Goal: Navigation & Orientation: Find specific page/section

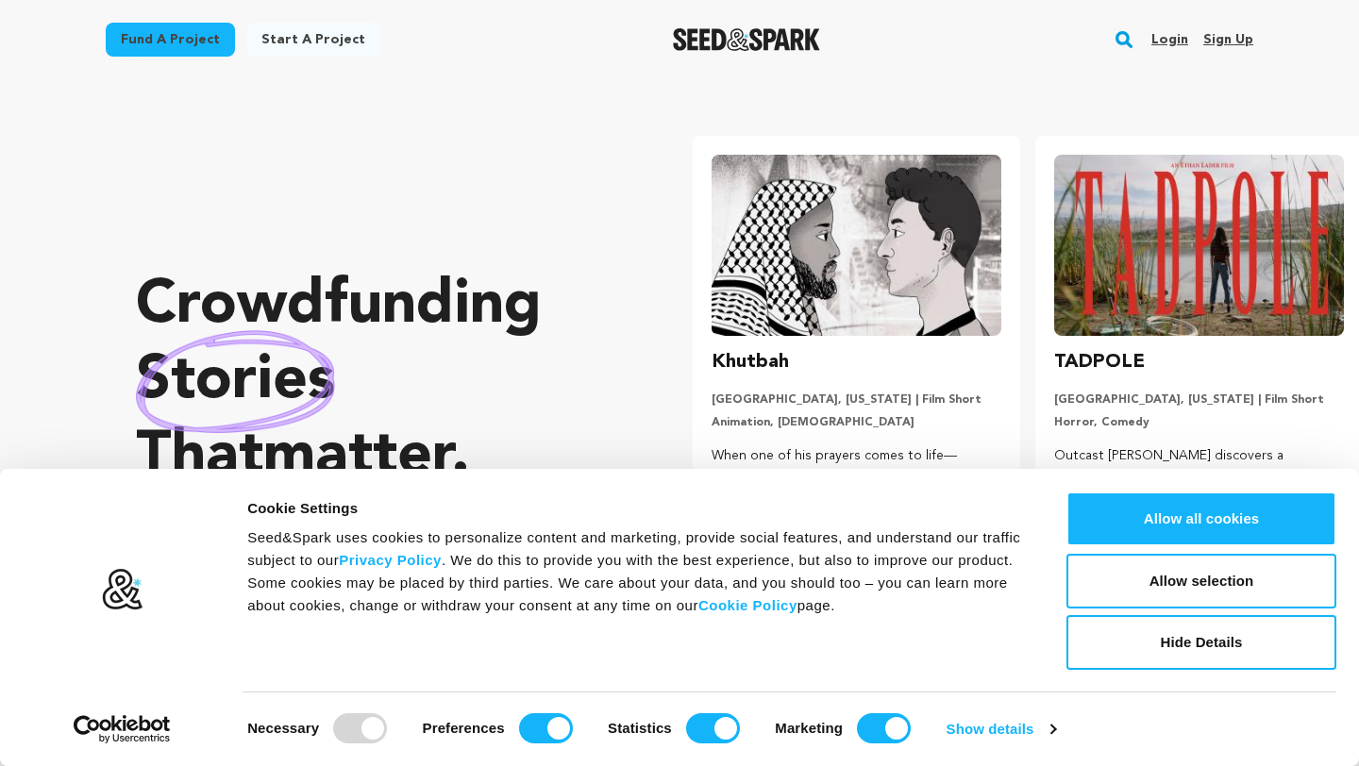
click at [1131, 36] on link "Login" at bounding box center [1169, 40] width 37 height 30
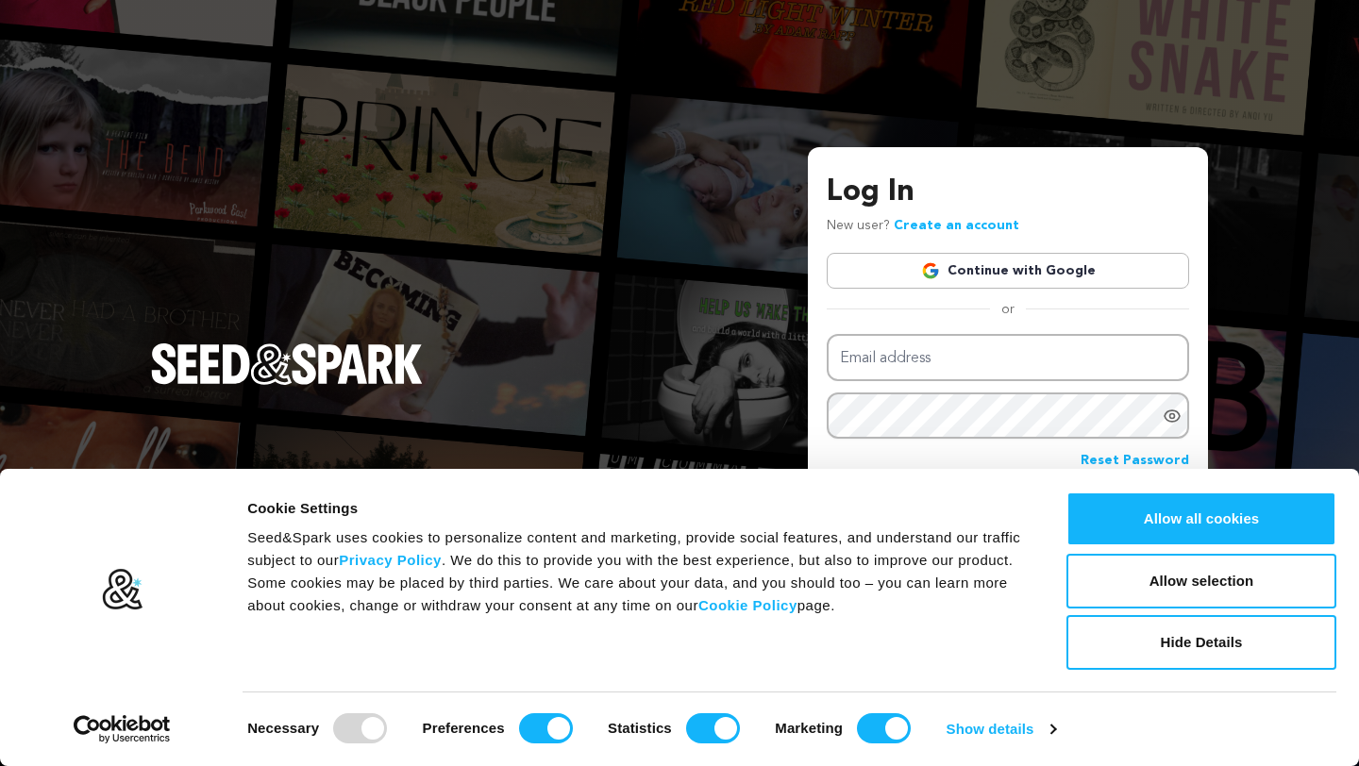
click at [1005, 281] on link "Continue with Google" at bounding box center [1007, 271] width 362 height 36
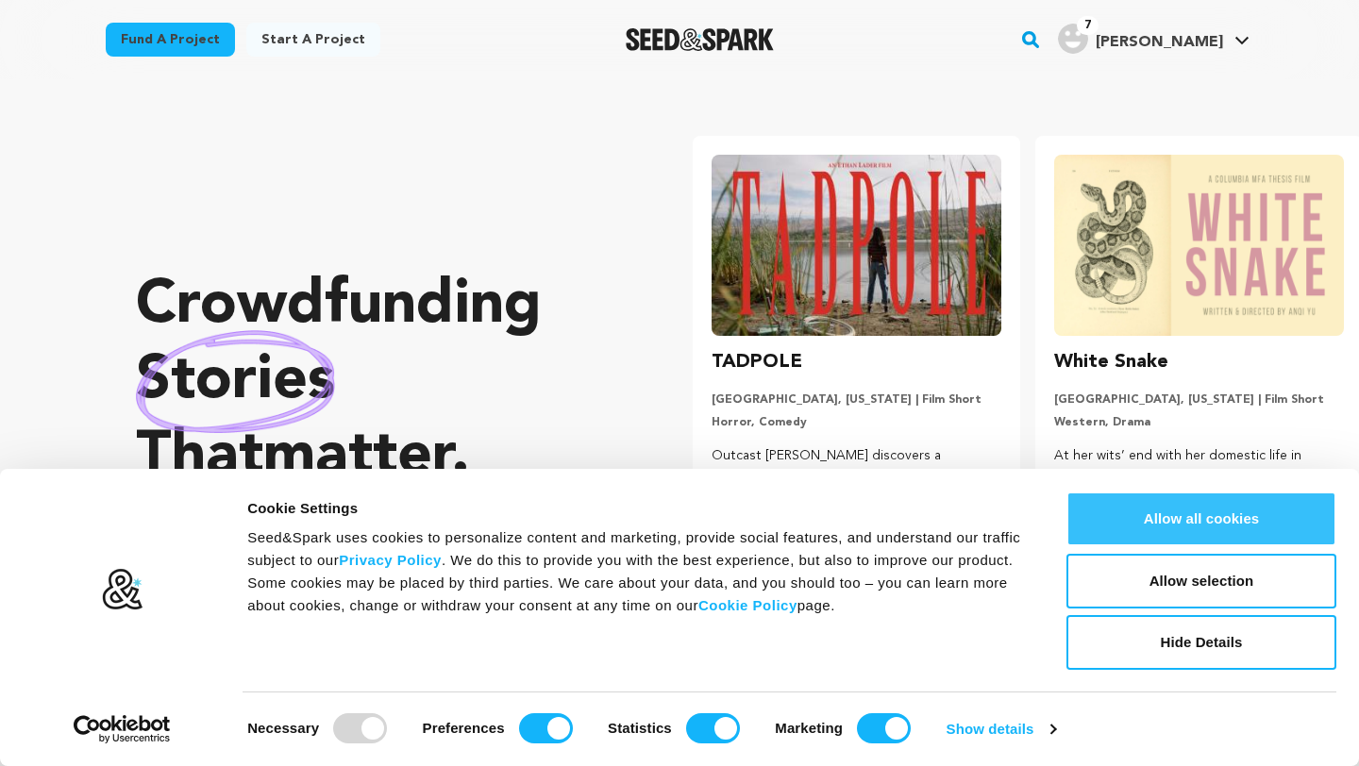
click at [1172, 520] on button "Allow all cookies" at bounding box center [1201, 519] width 270 height 55
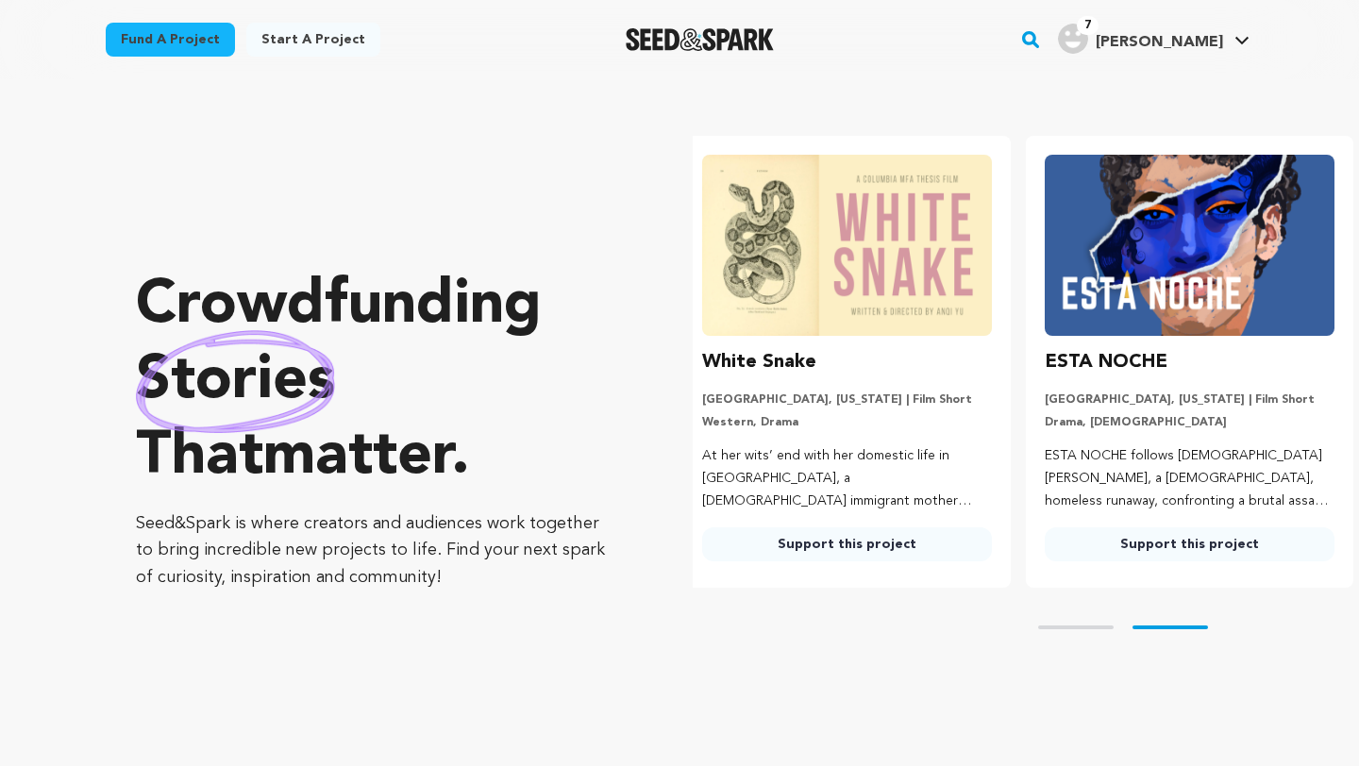
scroll to position [0, 358]
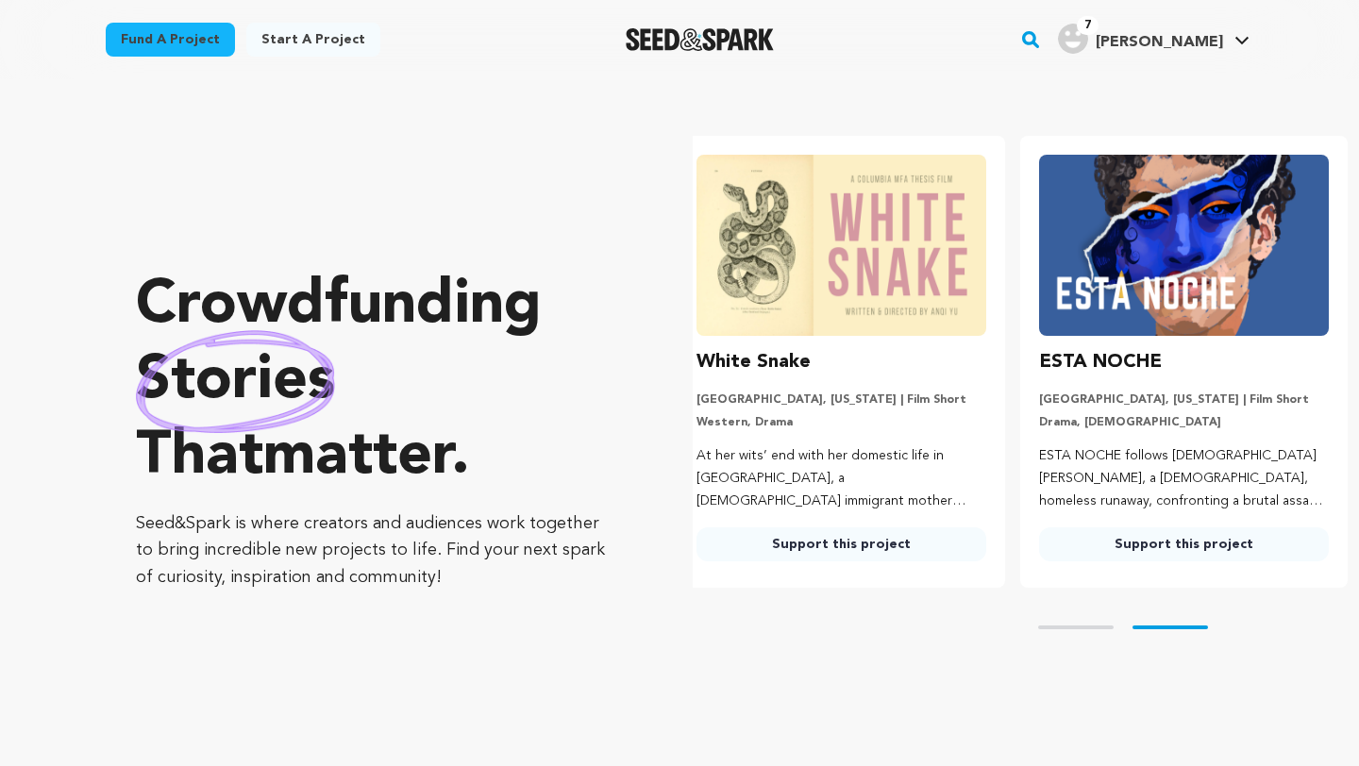
click at [1088, 47] on div "7" at bounding box center [1073, 39] width 30 height 30
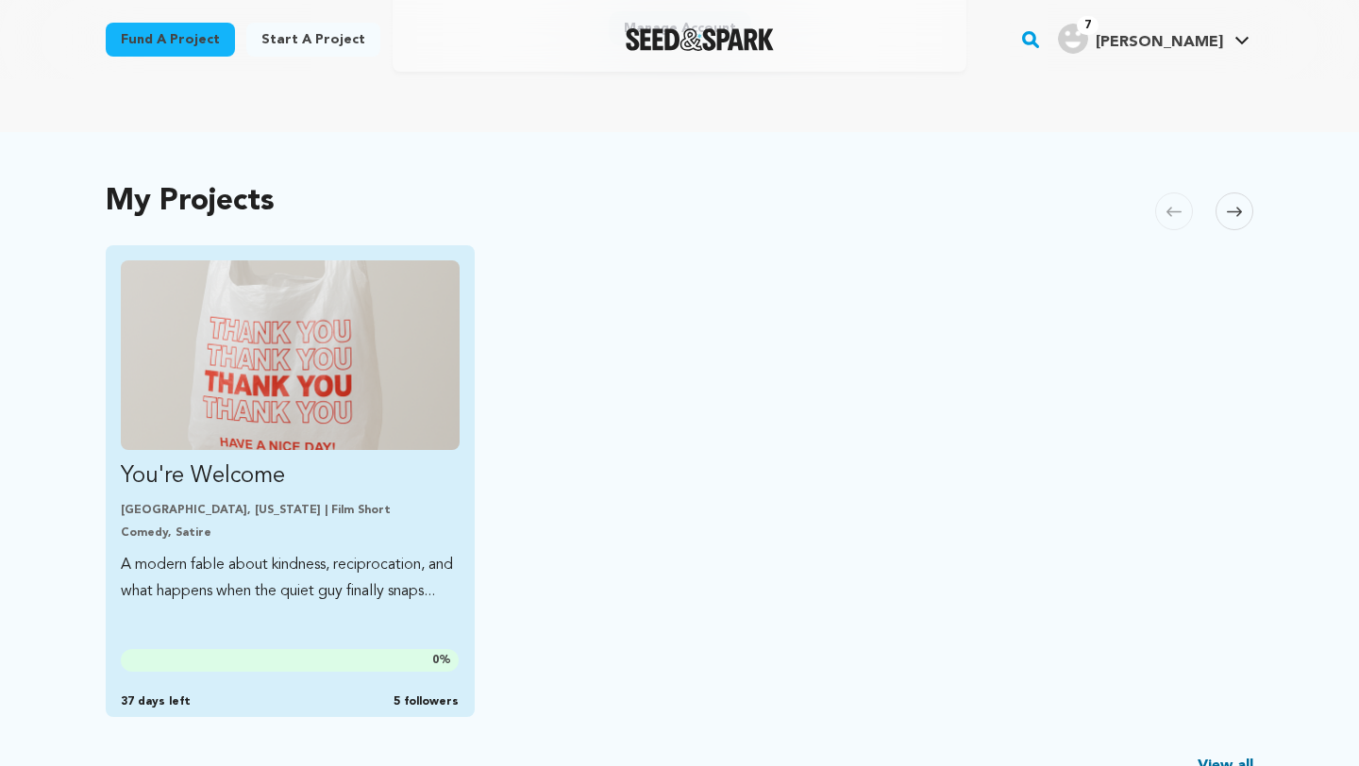
scroll to position [364, 0]
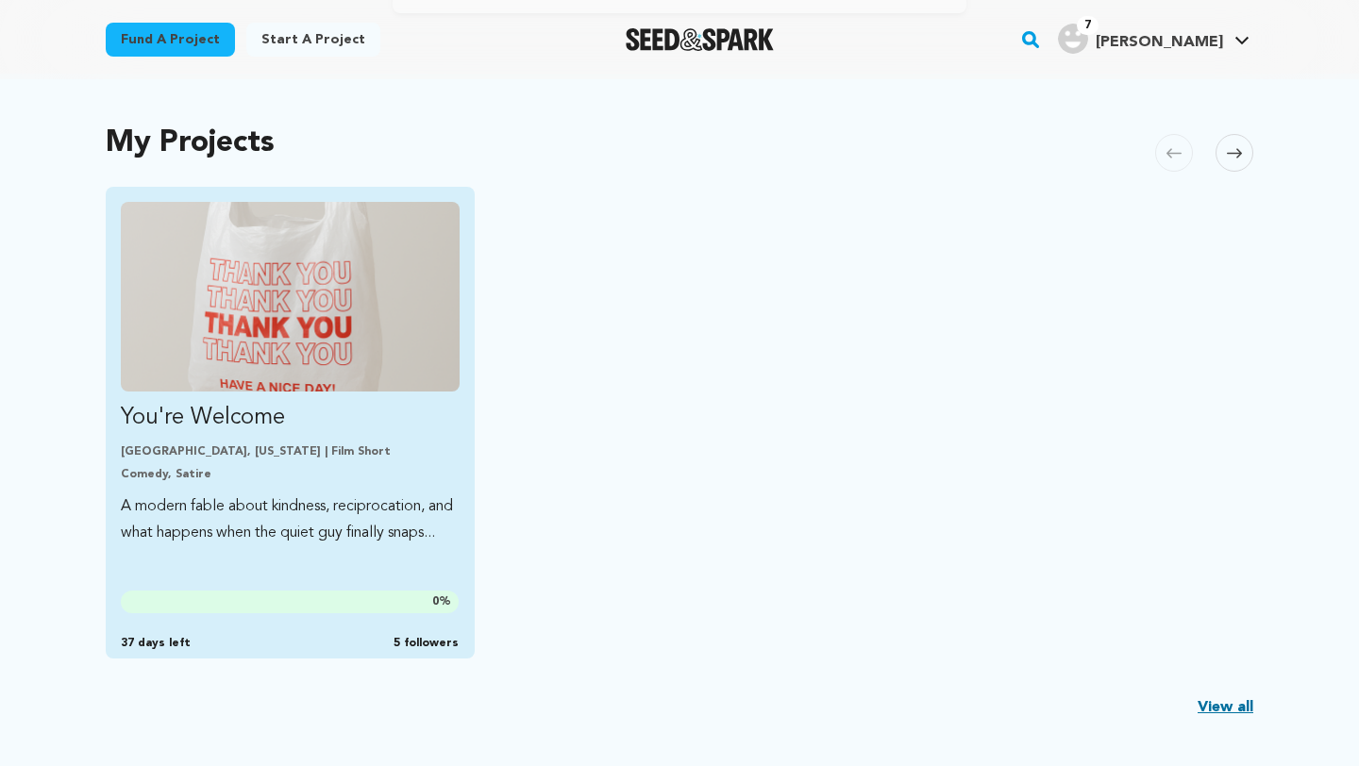
click at [286, 406] on p "You're Welcome" at bounding box center [290, 418] width 339 height 30
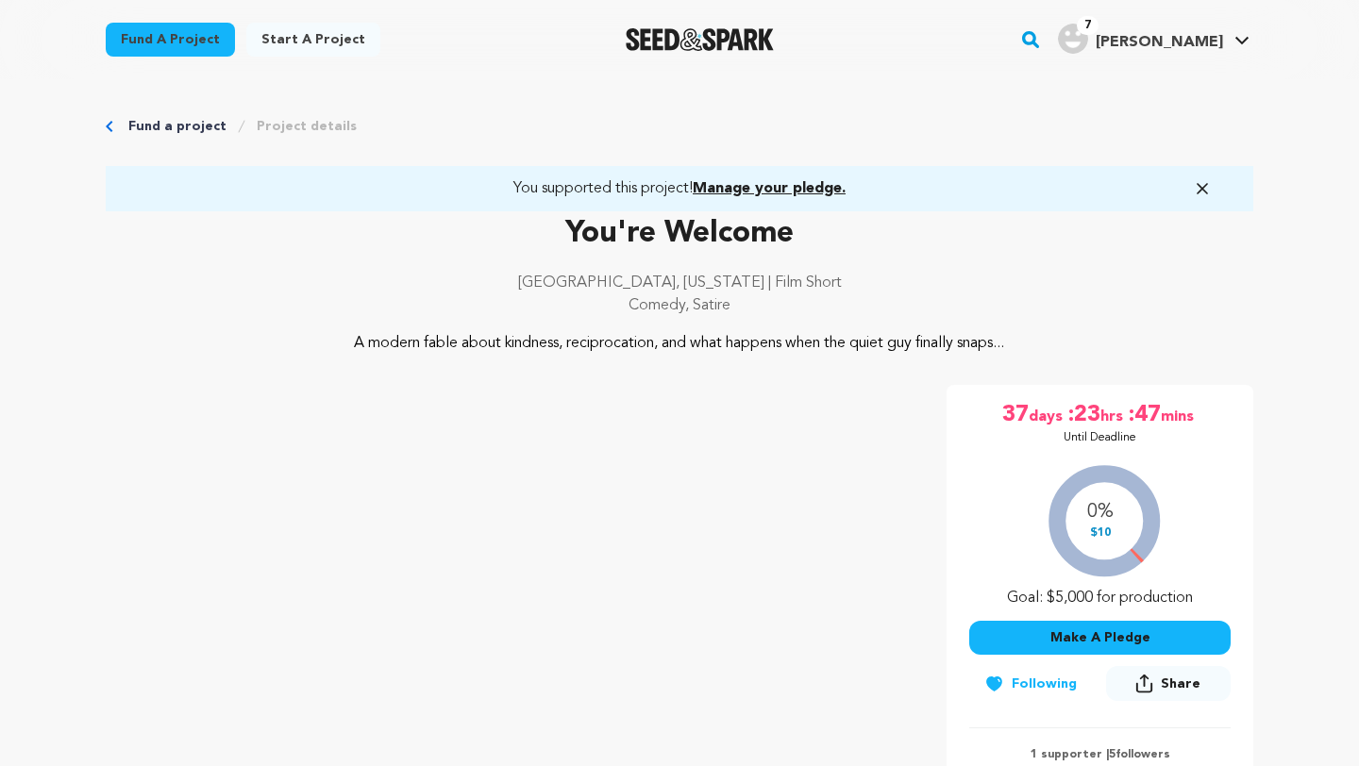
click at [771, 191] on span "Manage your pledge." at bounding box center [768, 188] width 153 height 15
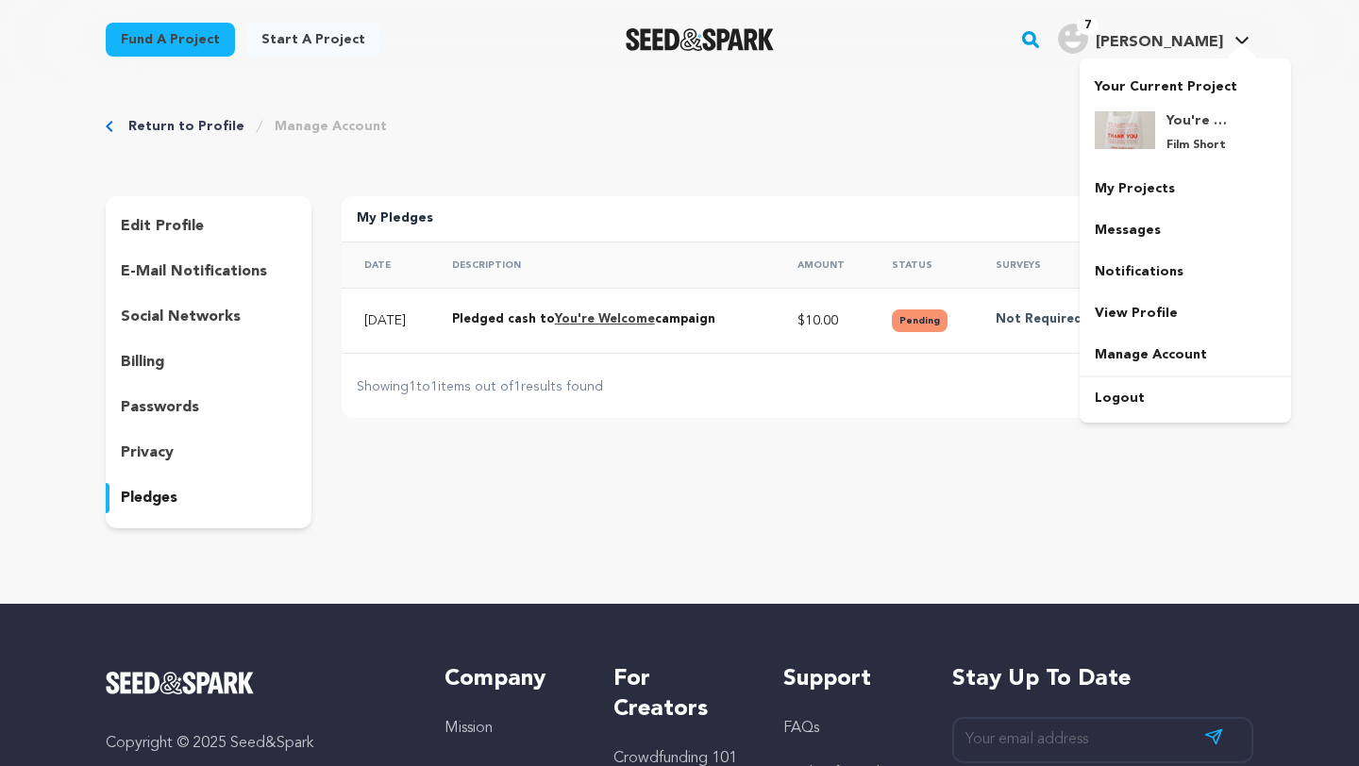
click at [1232, 40] on link "7 [PERSON_NAME] [PERSON_NAME]" at bounding box center [1153, 37] width 199 height 34
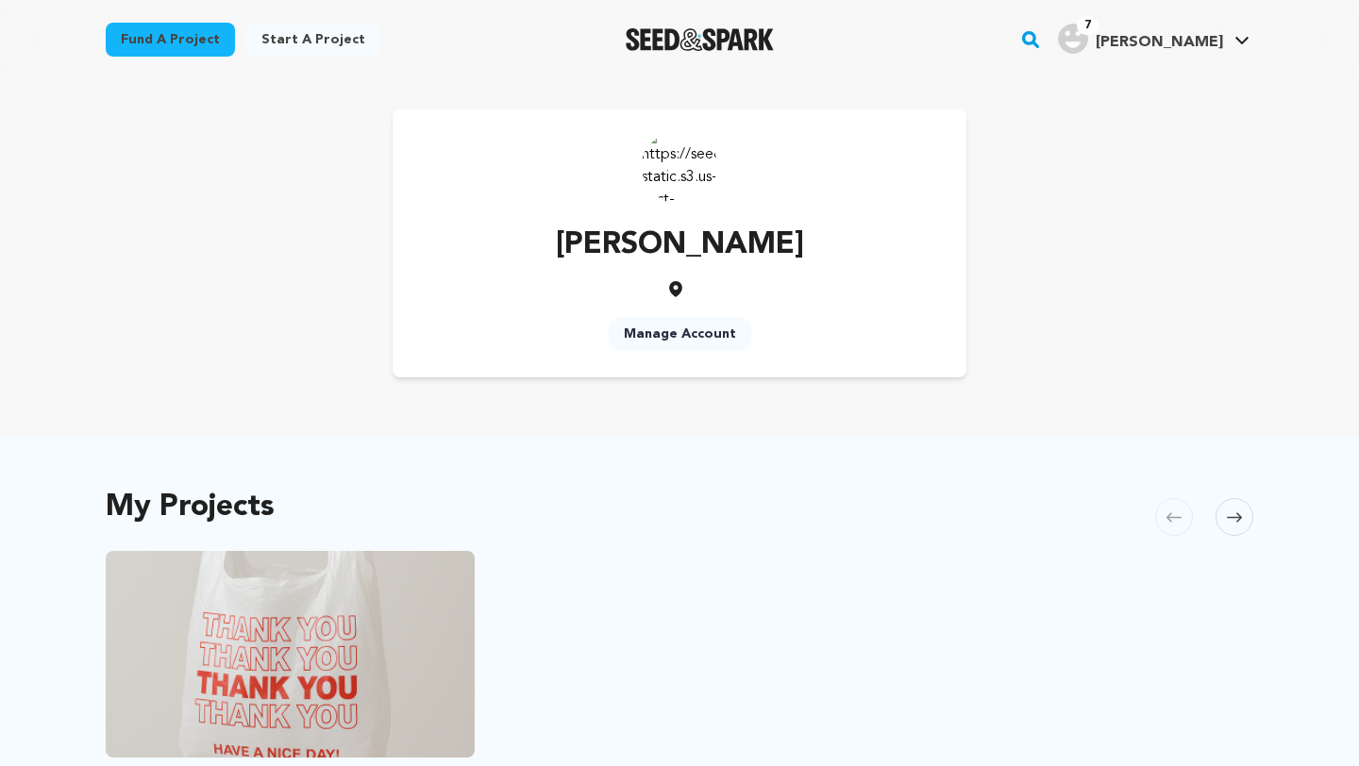
click at [1179, 46] on span "[PERSON_NAME]" at bounding box center [1158, 42] width 127 height 15
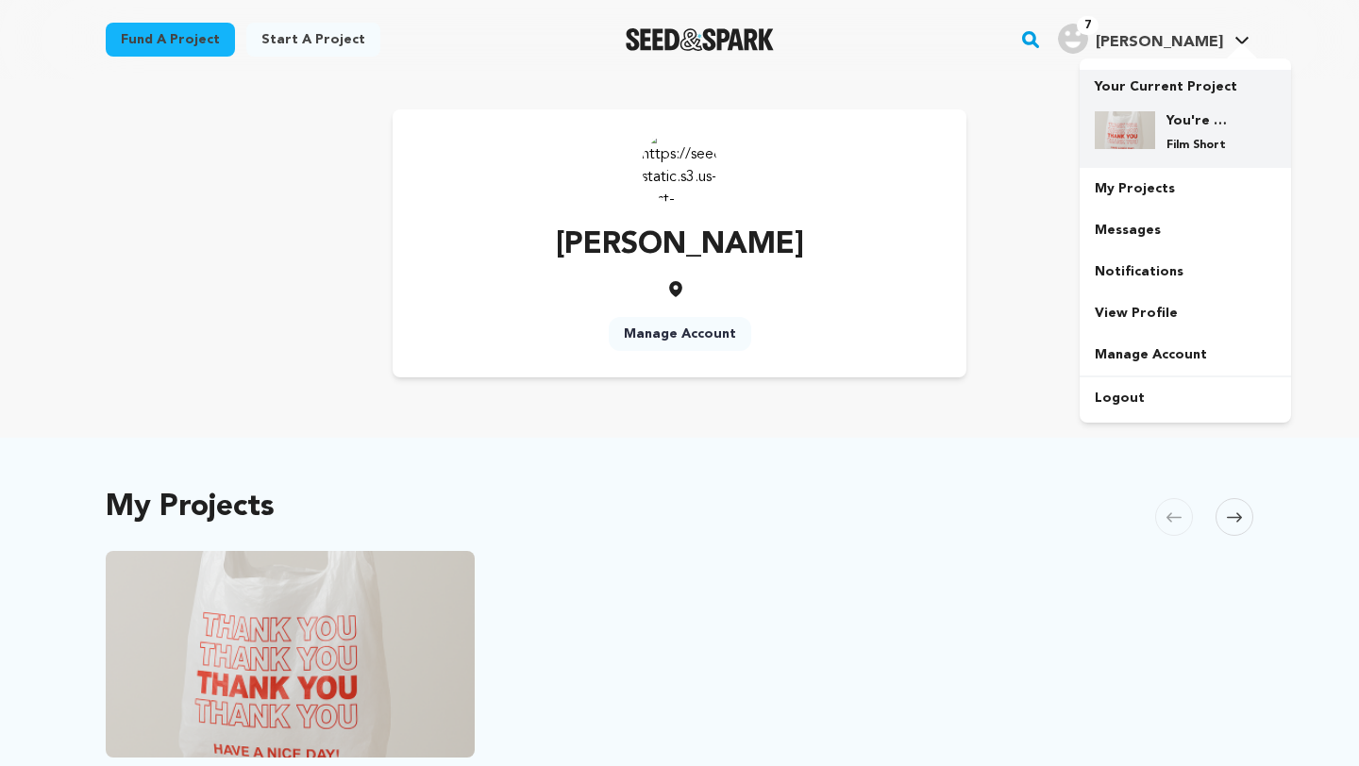
click at [1167, 127] on h4 "You're Welcome" at bounding box center [1200, 120] width 68 height 19
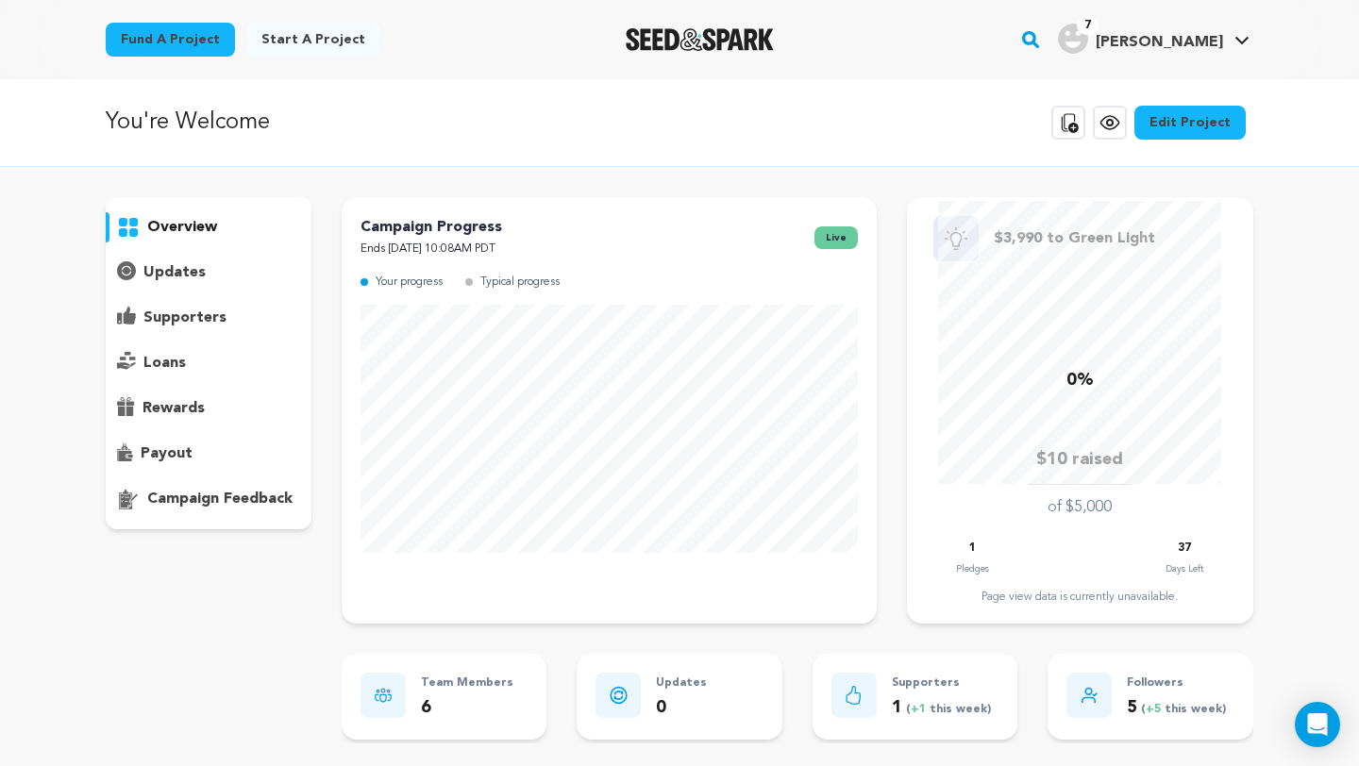
click at [1088, 44] on img "Tadayon S.'s Profile" at bounding box center [1073, 39] width 30 height 30
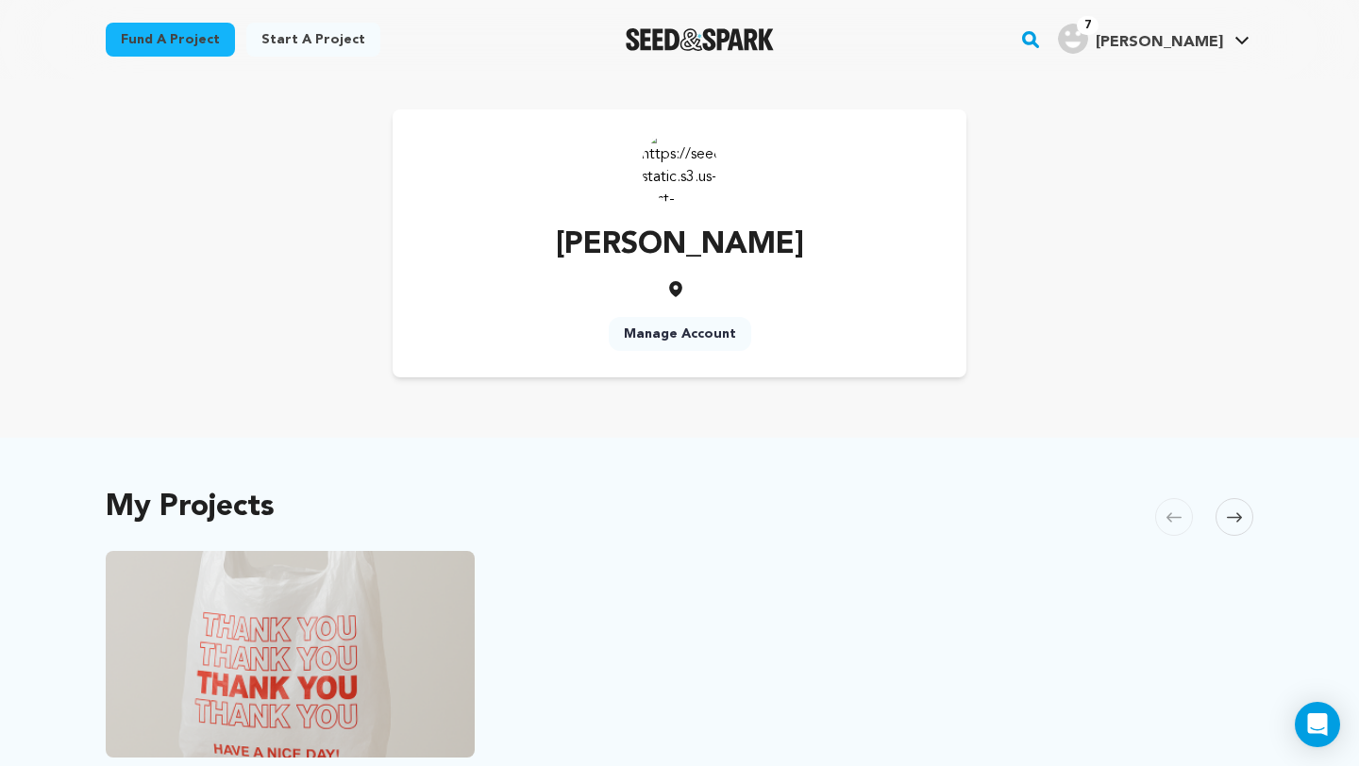
click at [730, 42] on img "Seed&Spark Homepage" at bounding box center [699, 39] width 148 height 23
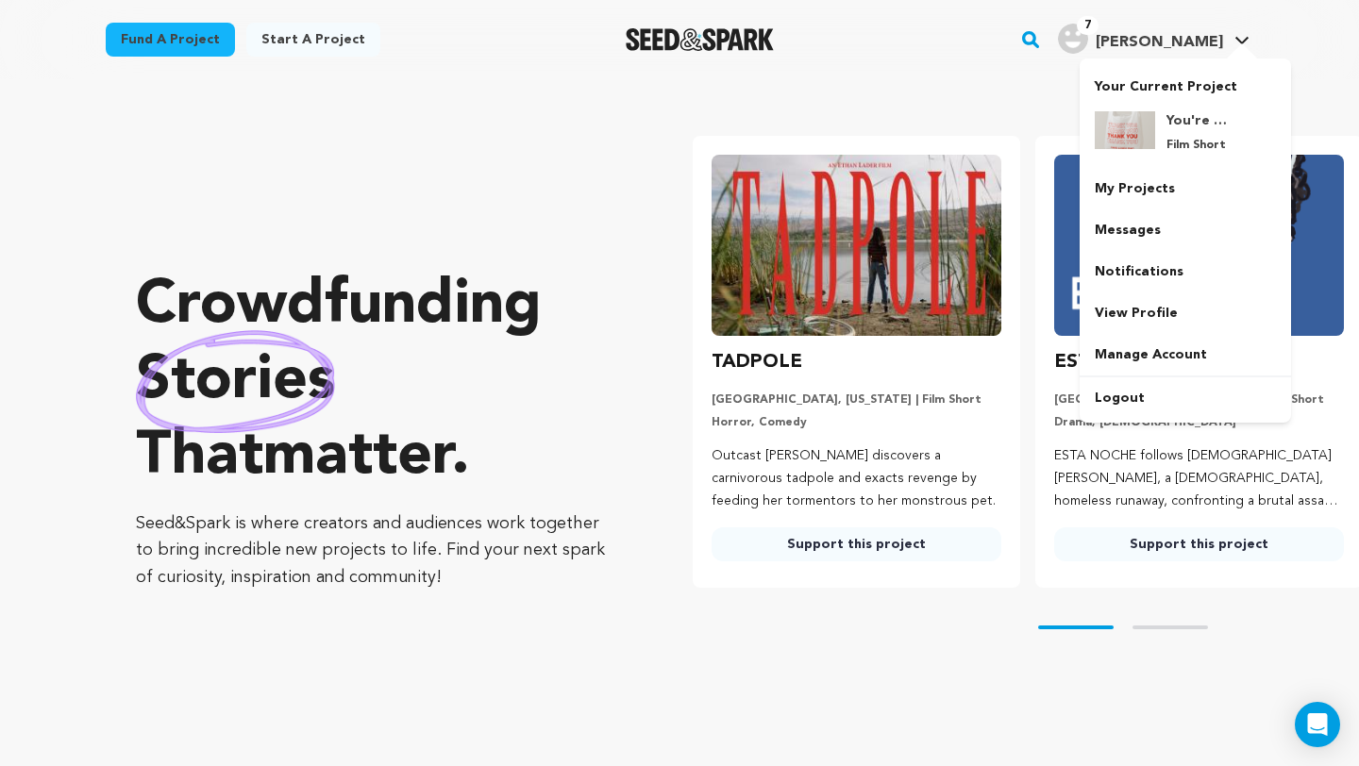
click at [1088, 52] on div "7" at bounding box center [1073, 39] width 30 height 30
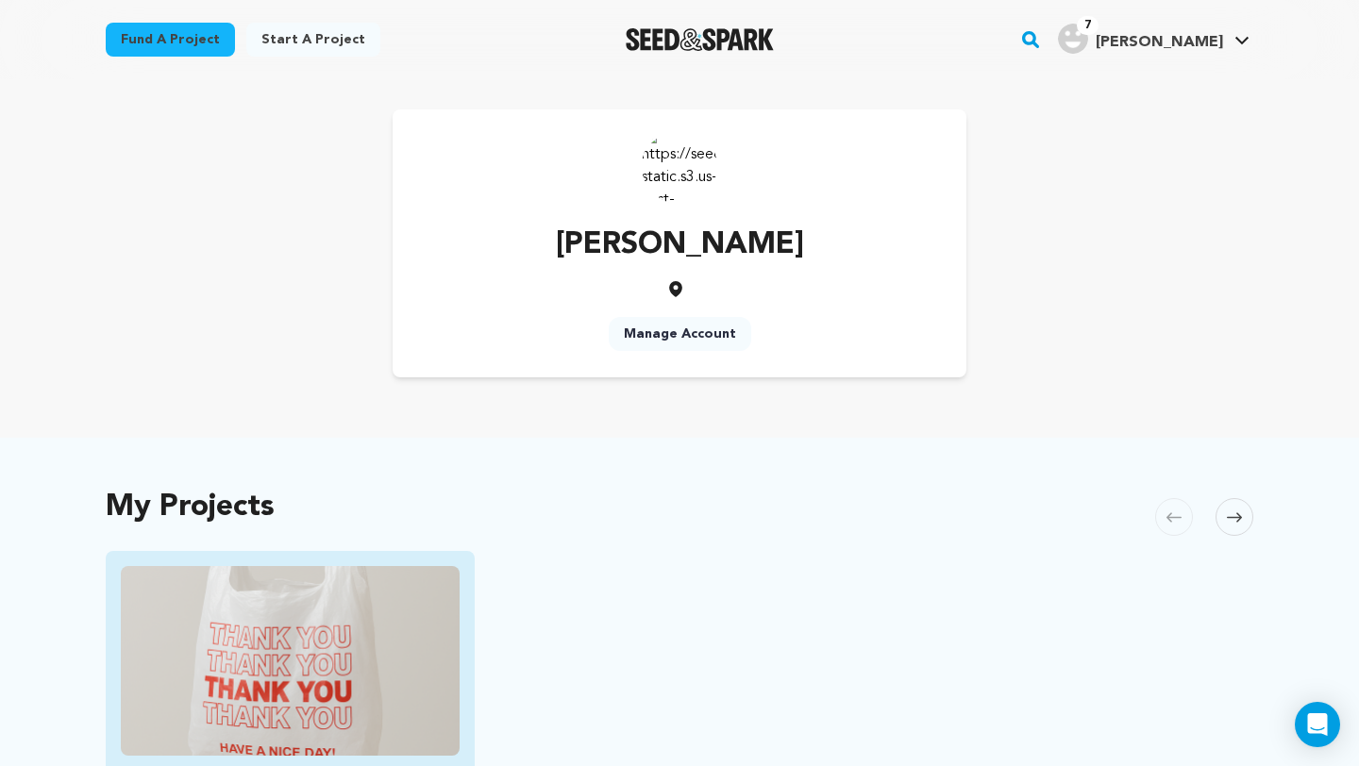
click at [424, 596] on img "Fund You&#039;re Welcome" at bounding box center [290, 661] width 339 height 190
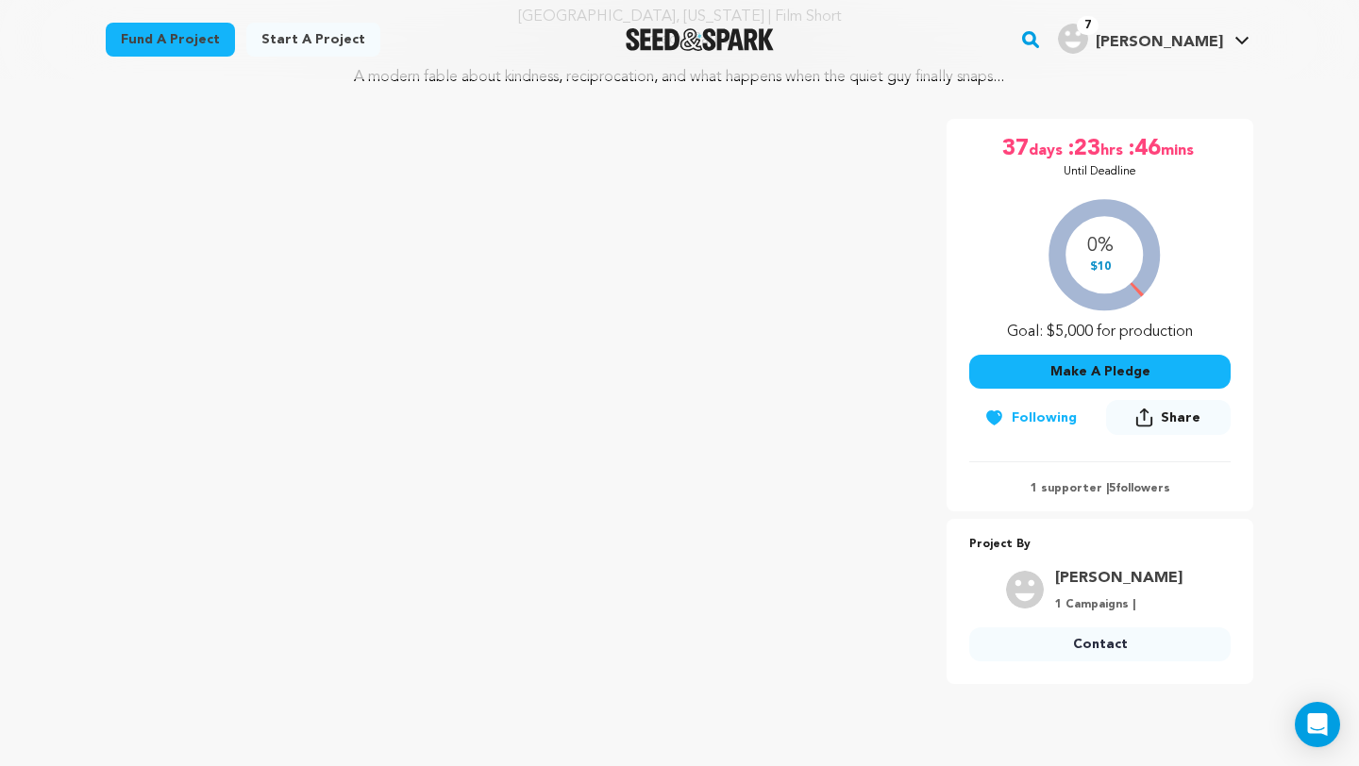
scroll to position [262, 0]
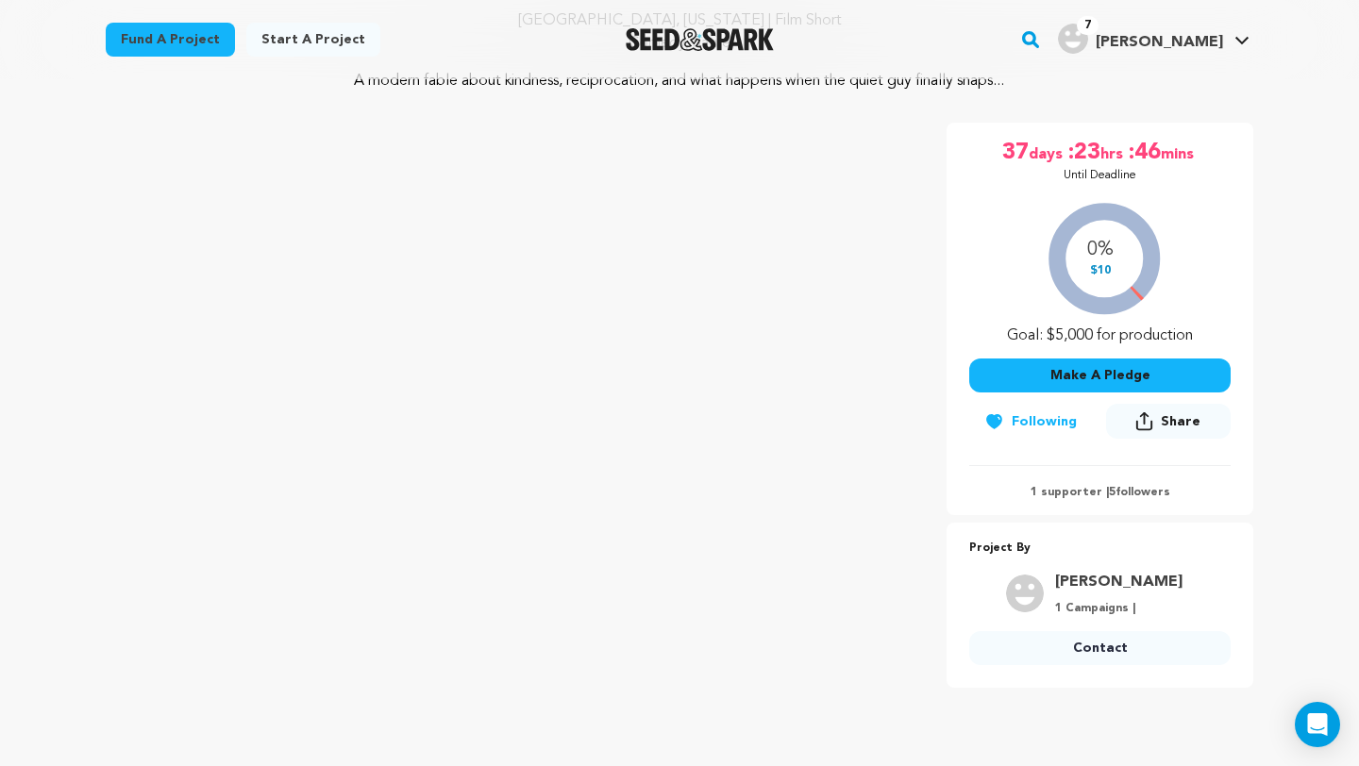
click at [1121, 431] on button "Share" at bounding box center [1168, 421] width 125 height 35
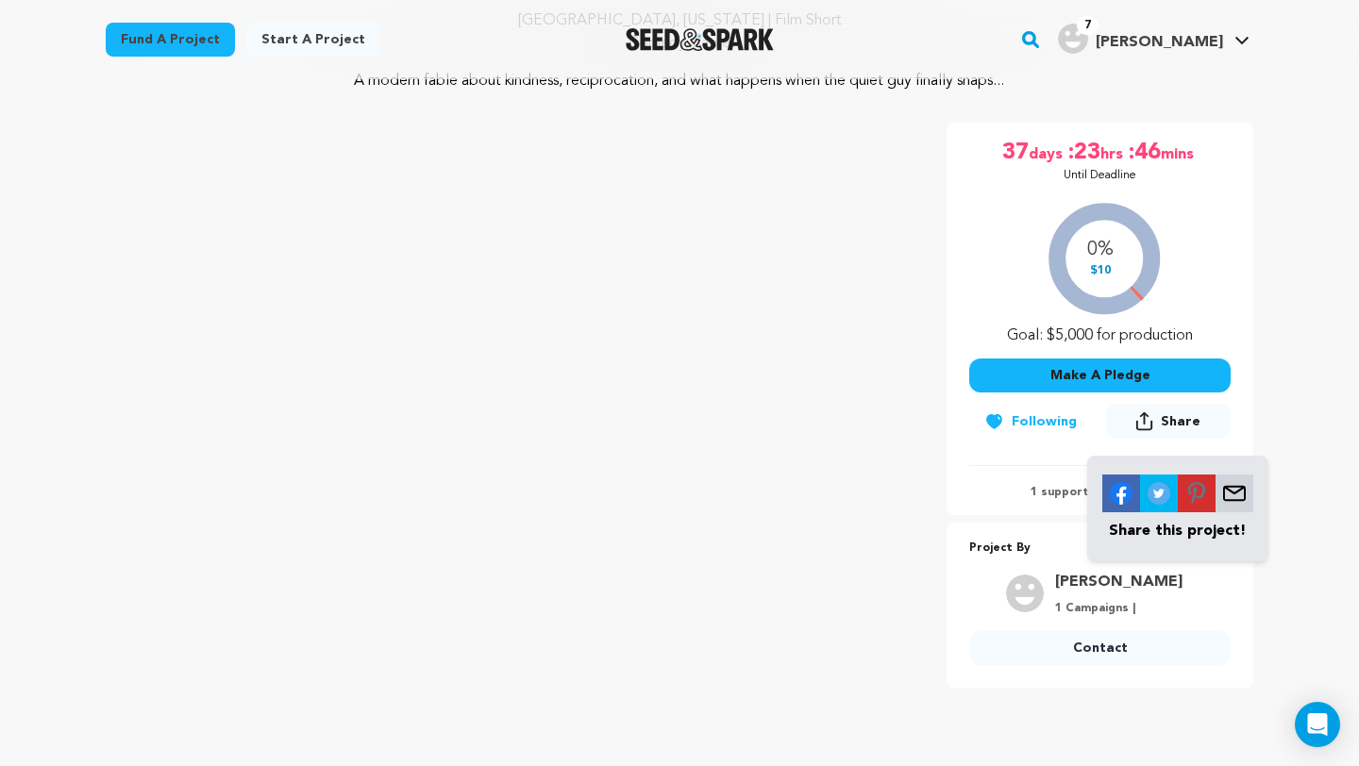
click at [607, 48] on div at bounding box center [699, 39] width 261 height 49
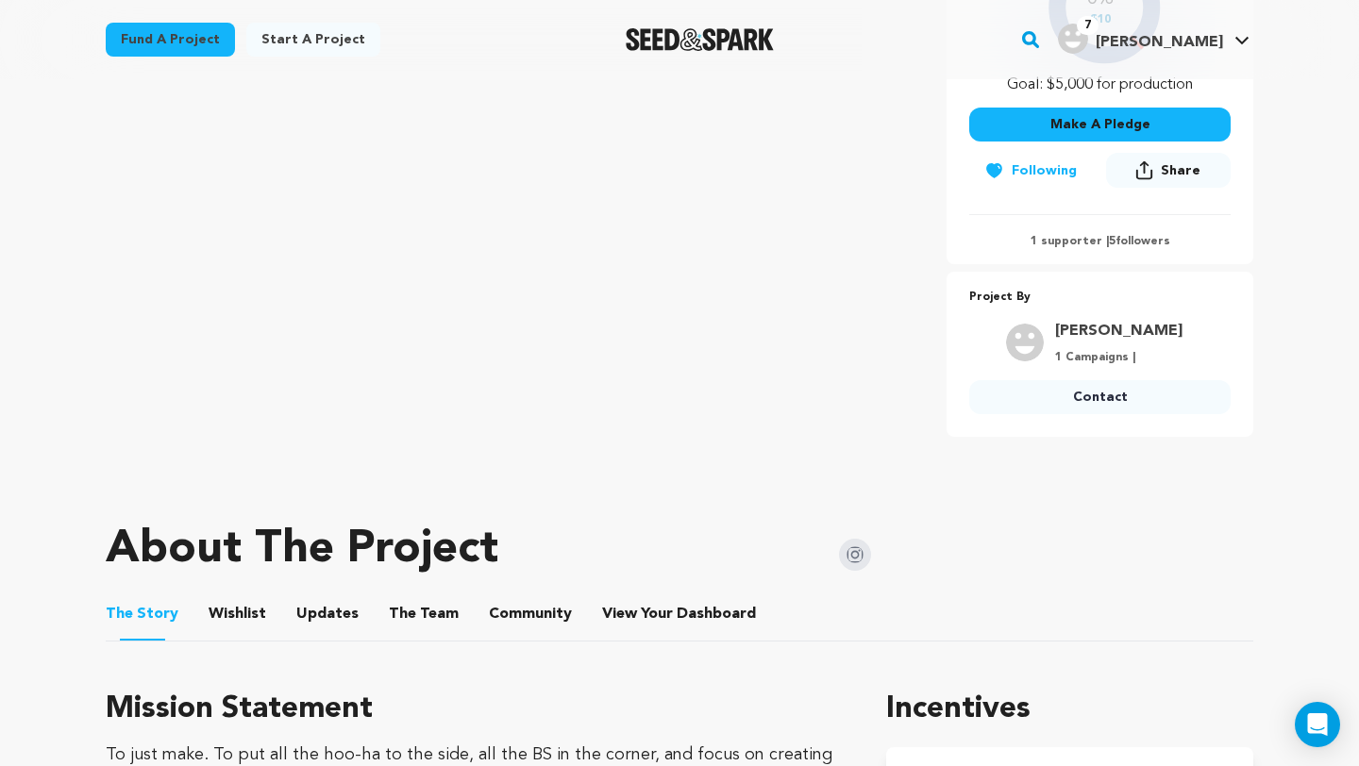
scroll to position [565, 0]
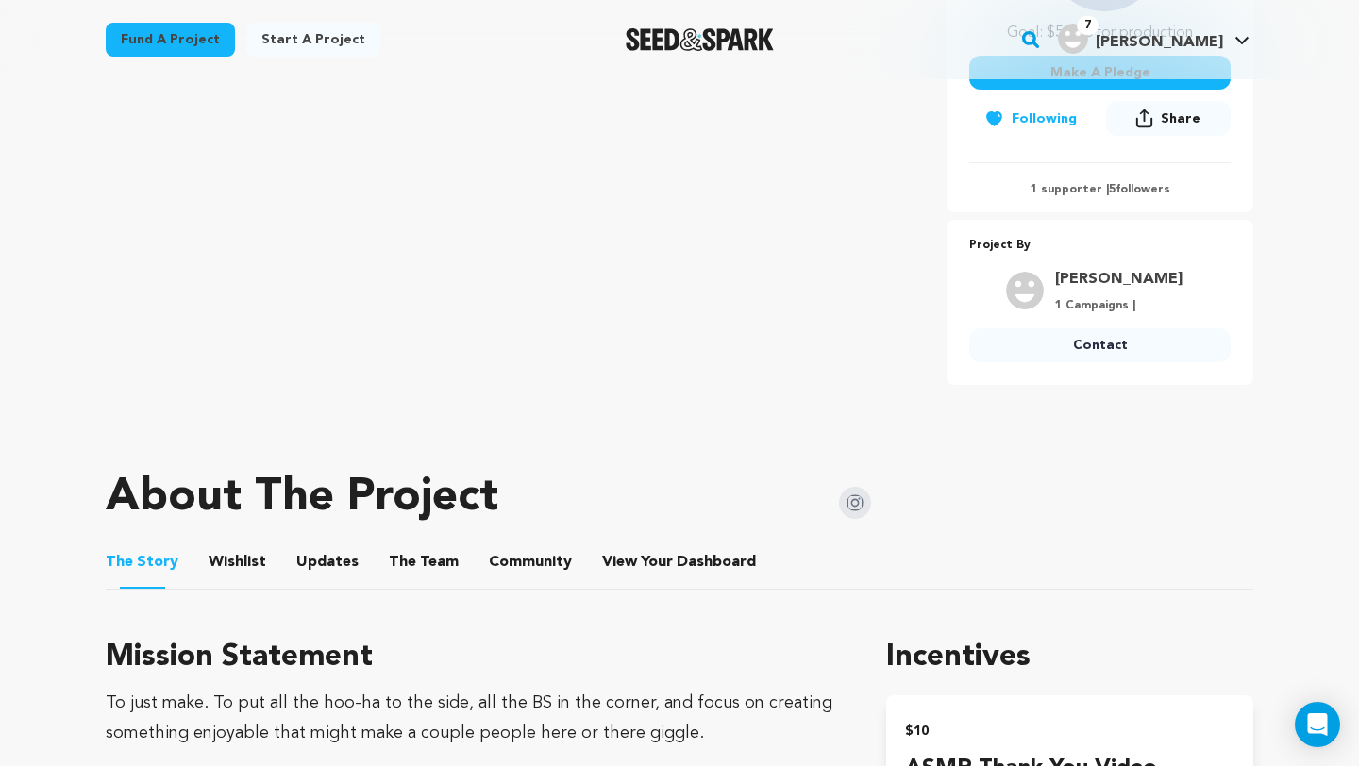
click at [190, 508] on h1 "About The Project" at bounding box center [302, 497] width 392 height 45
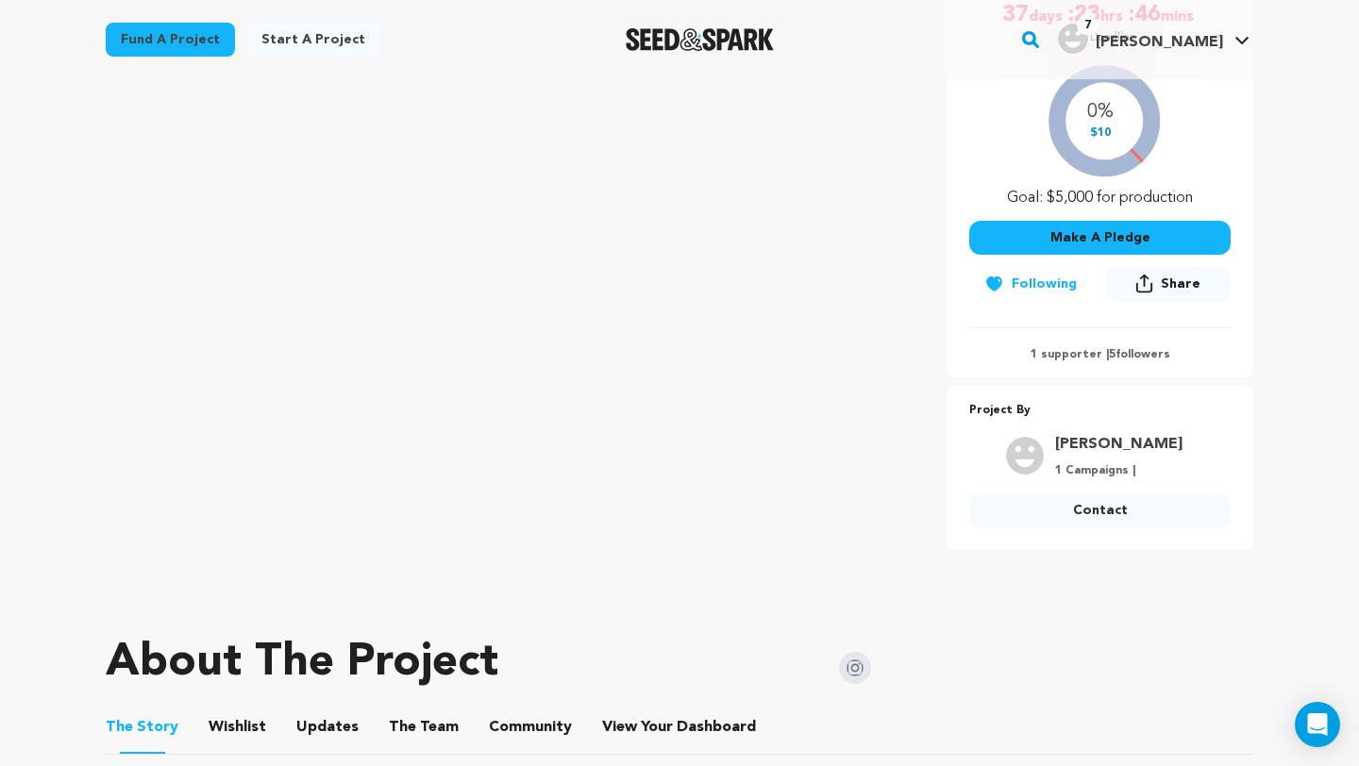
scroll to position [540, 0]
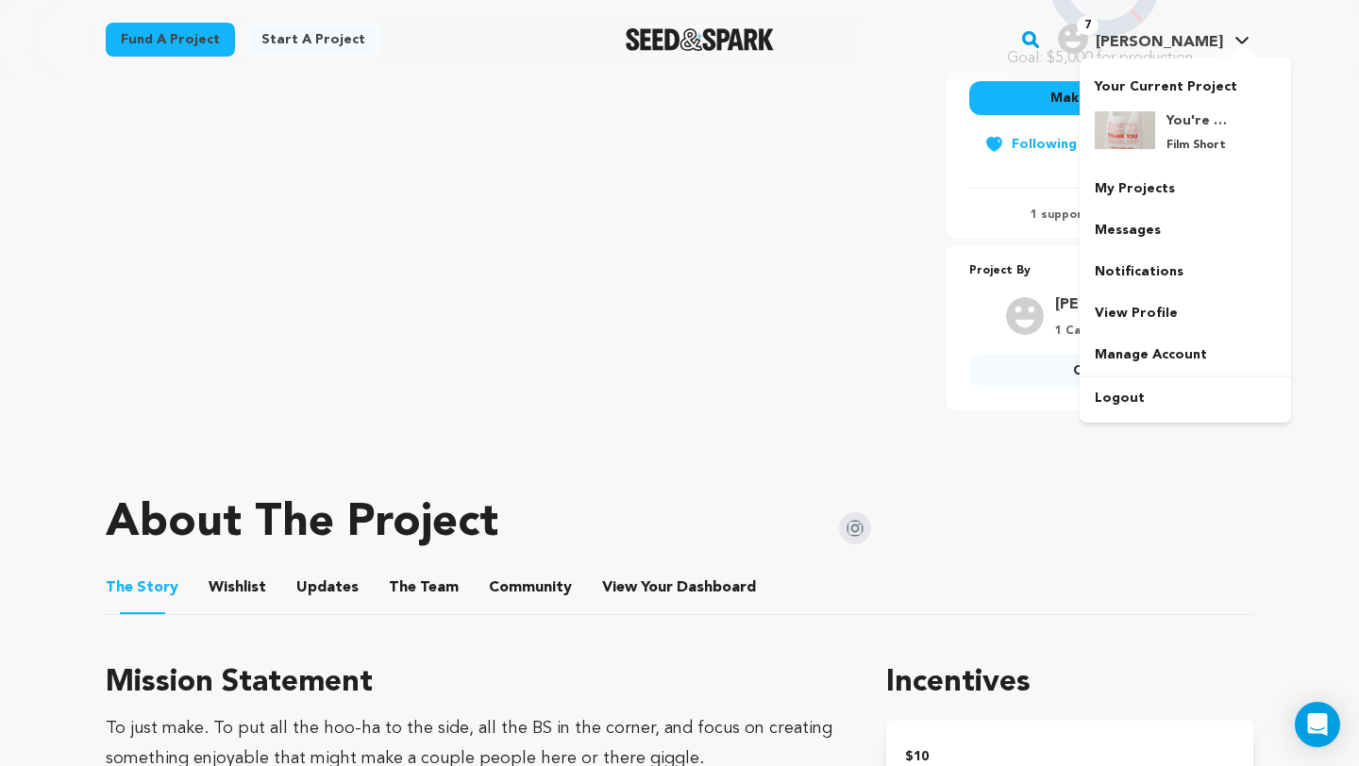
click at [1088, 35] on img "Tadayon S.'s Profile" at bounding box center [1073, 39] width 30 height 30
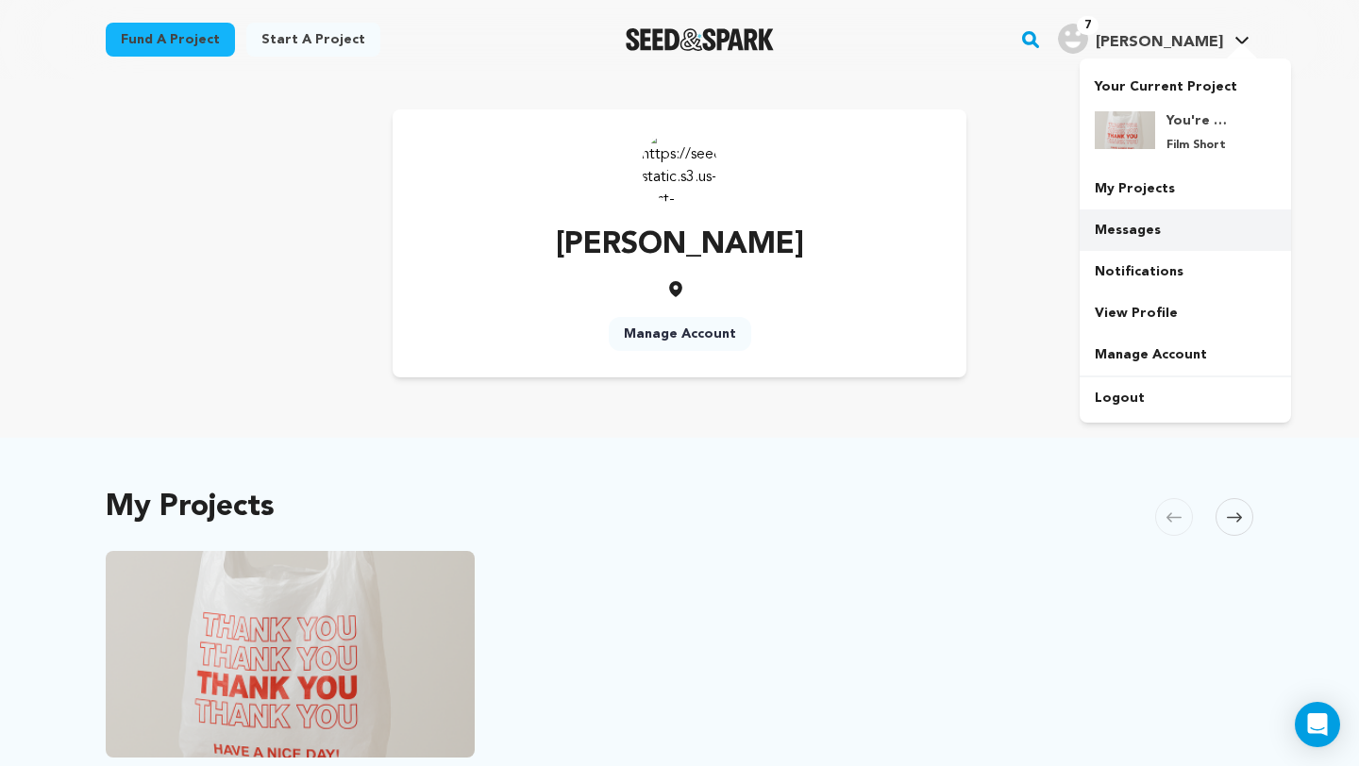
click at [1146, 245] on link "Messages" at bounding box center [1184, 230] width 211 height 42
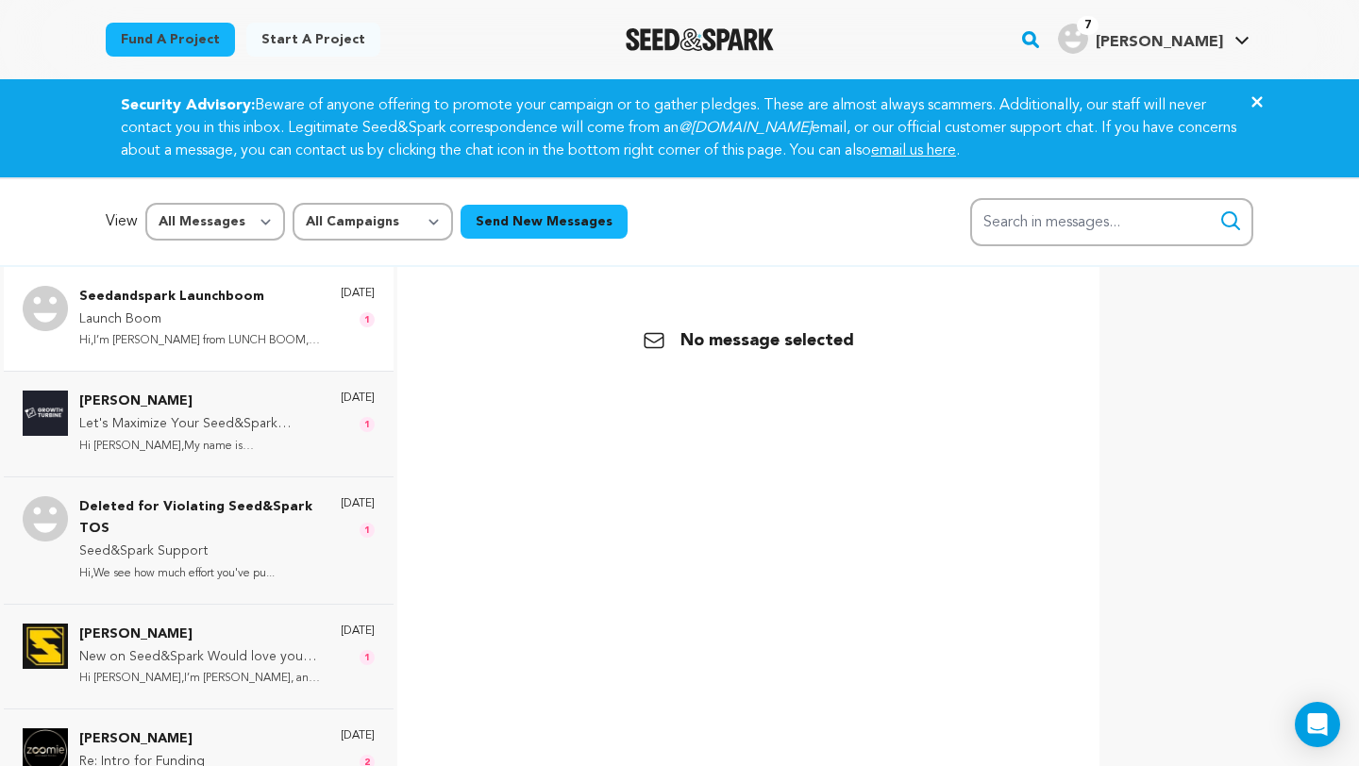
click at [289, 320] on div "Seedandspark Launchboom Launch Boom Hi,I’m [PERSON_NAME] from LUNCH BOOM, a top…" at bounding box center [226, 319] width 295 height 66
click at [255, 438] on p "Hi [PERSON_NAME],My name is [PERSON_NAME], a Mark..." at bounding box center [200, 447] width 242 height 22
click at [254, 558] on p "Seed&Spark Support" at bounding box center [200, 552] width 242 height 23
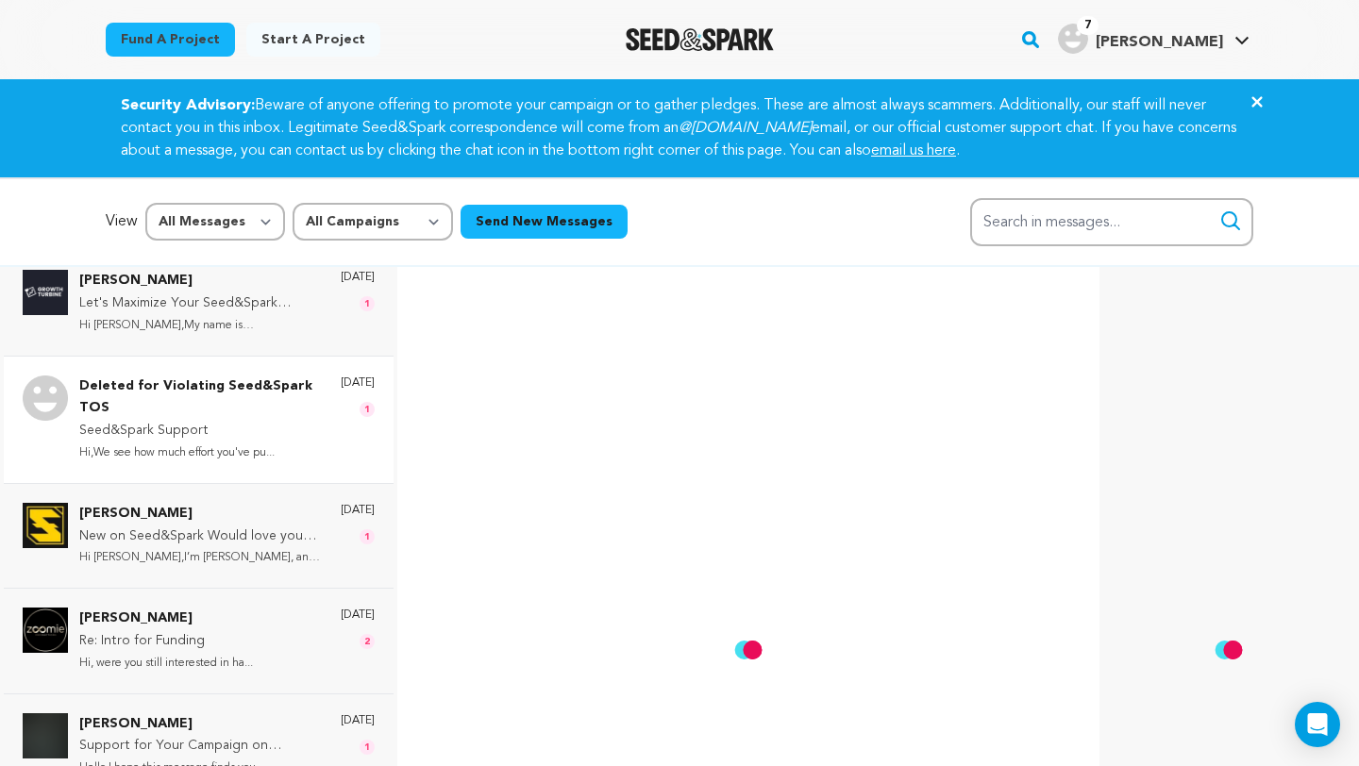
click at [254, 558] on p "Hi Tadayon,I’m Scott Jones, and I’m..." at bounding box center [200, 558] width 242 height 22
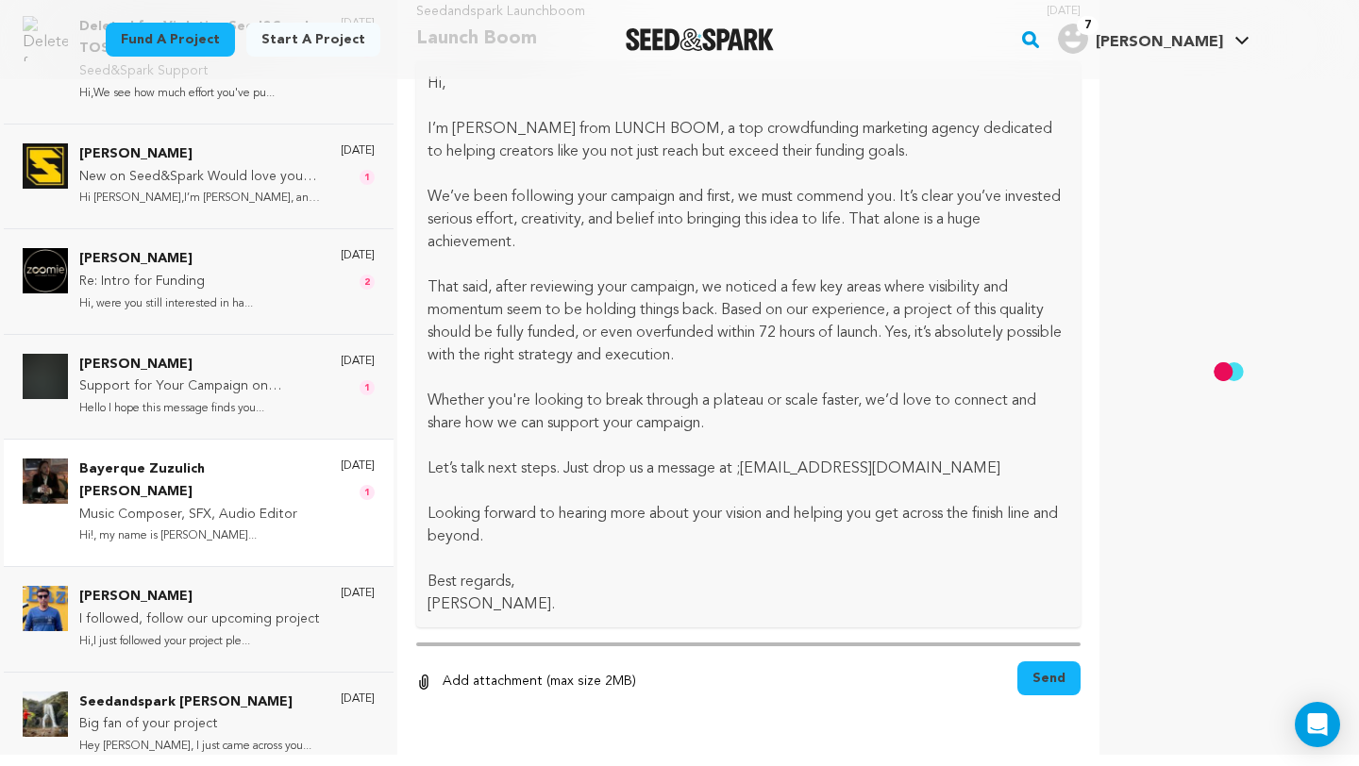
scroll to position [282, 0]
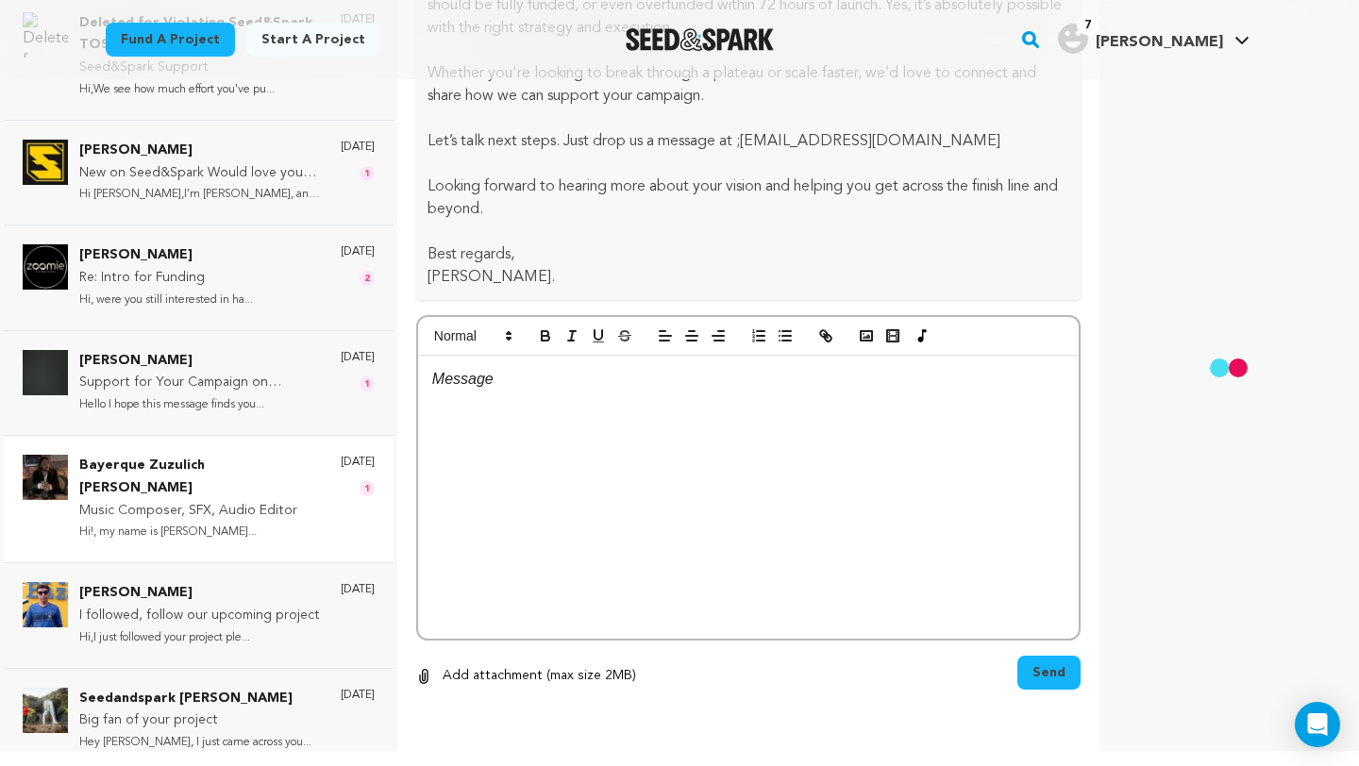
click at [275, 467] on p "Bayerque Zuzulich Duggan" at bounding box center [200, 477] width 242 height 45
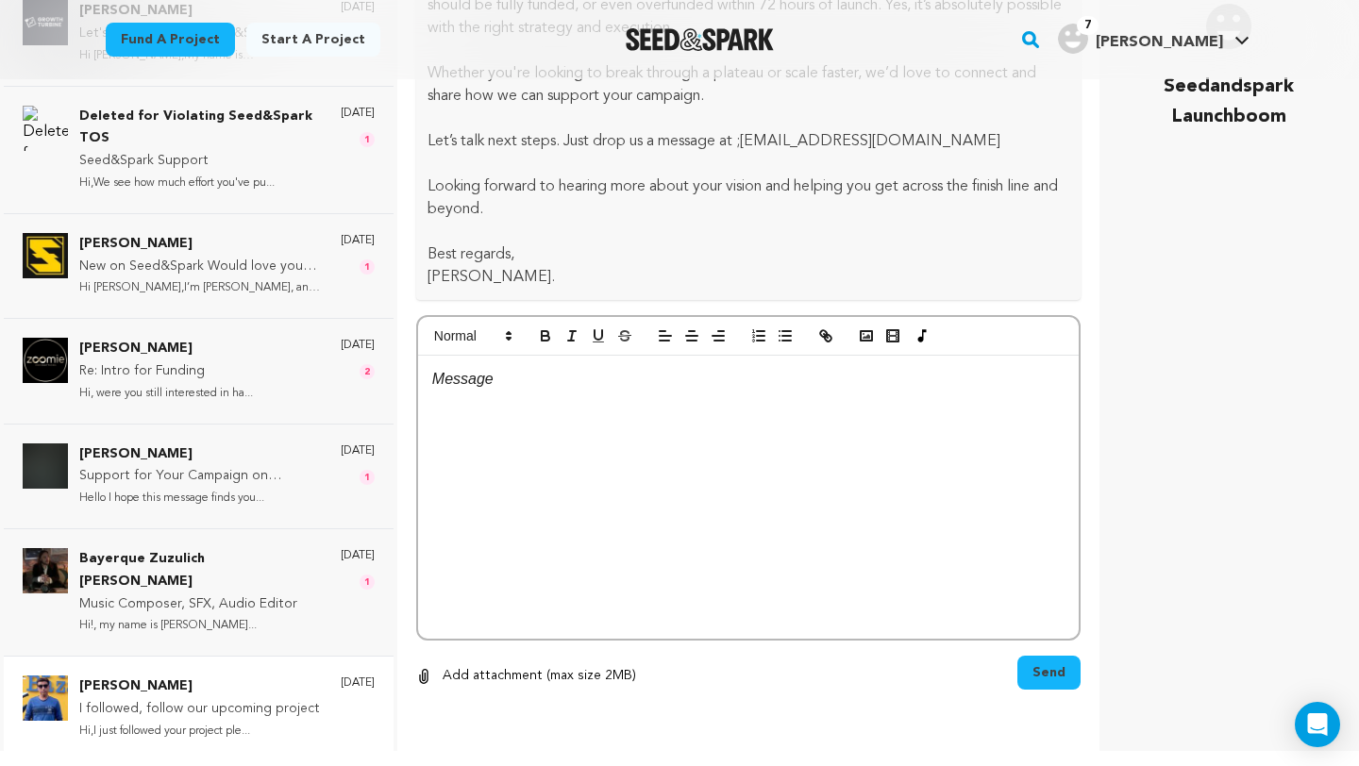
scroll to position [0, 0]
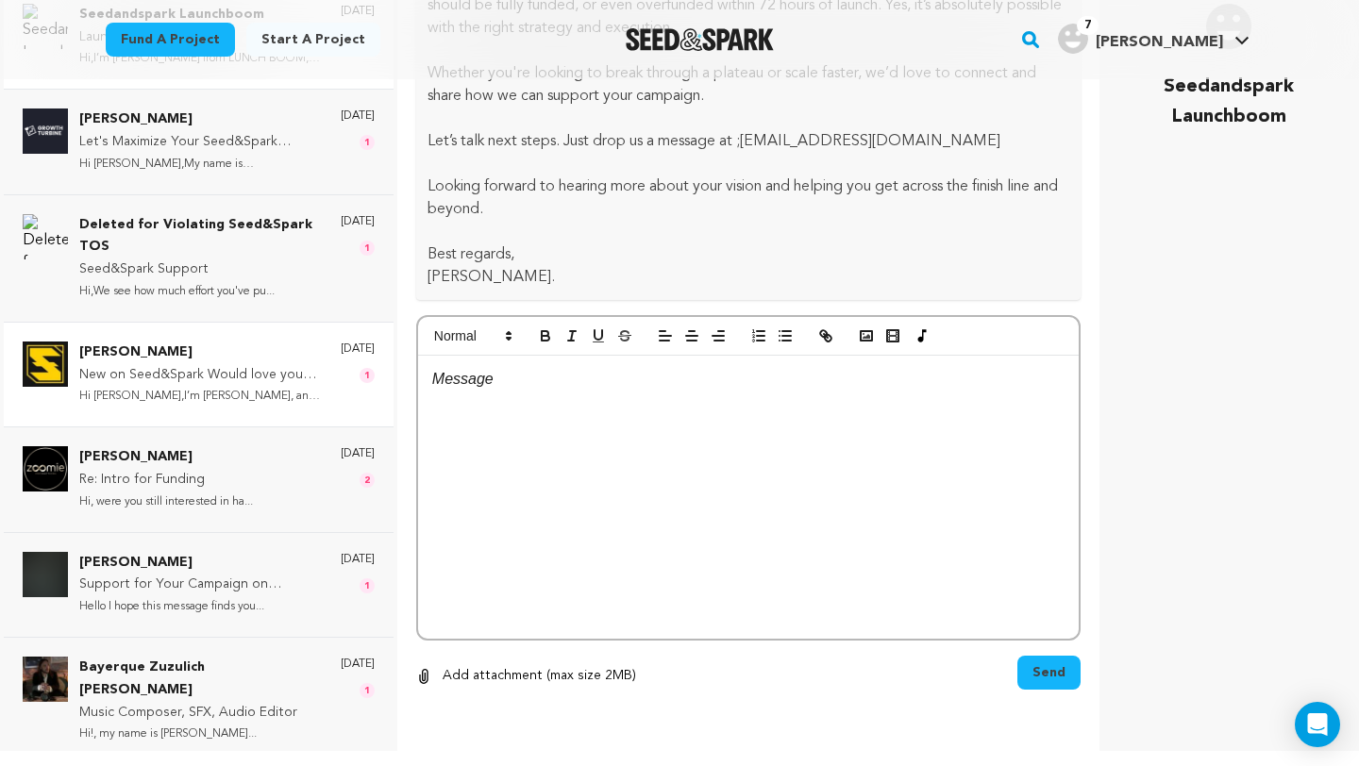
click at [289, 346] on p "Scott Jones" at bounding box center [200, 353] width 242 height 23
click at [354, 383] on div "3 days ago 1" at bounding box center [358, 375] width 34 height 66
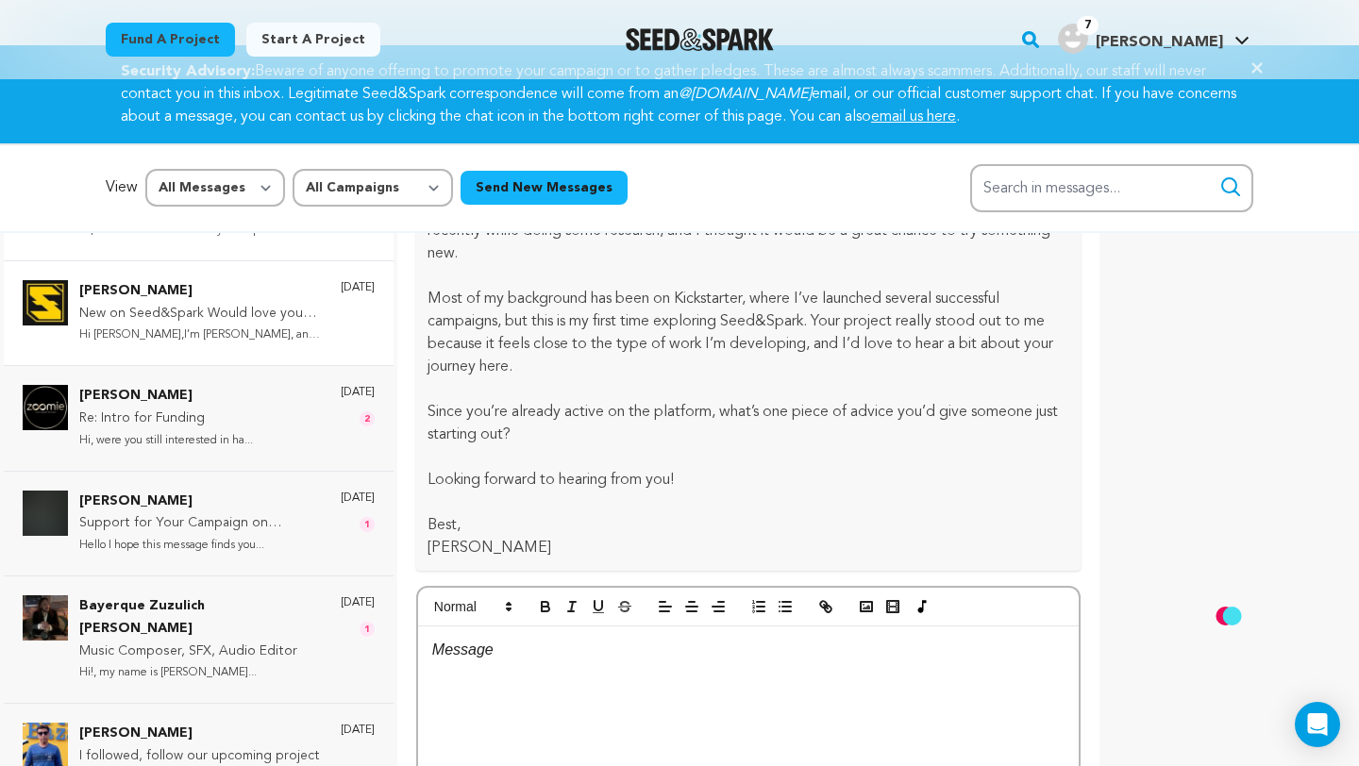
scroll to position [381, 0]
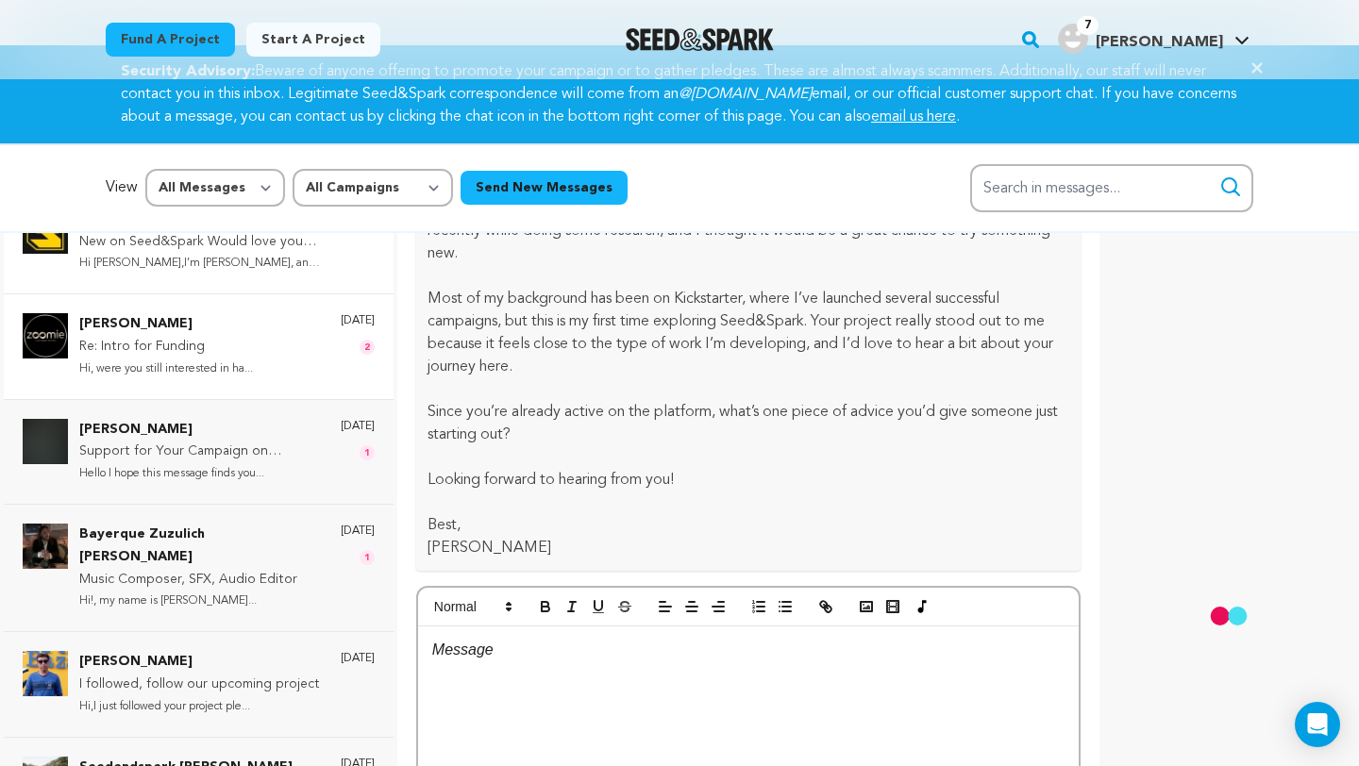
click at [341, 347] on div "4 days ago 2" at bounding box center [358, 346] width 34 height 66
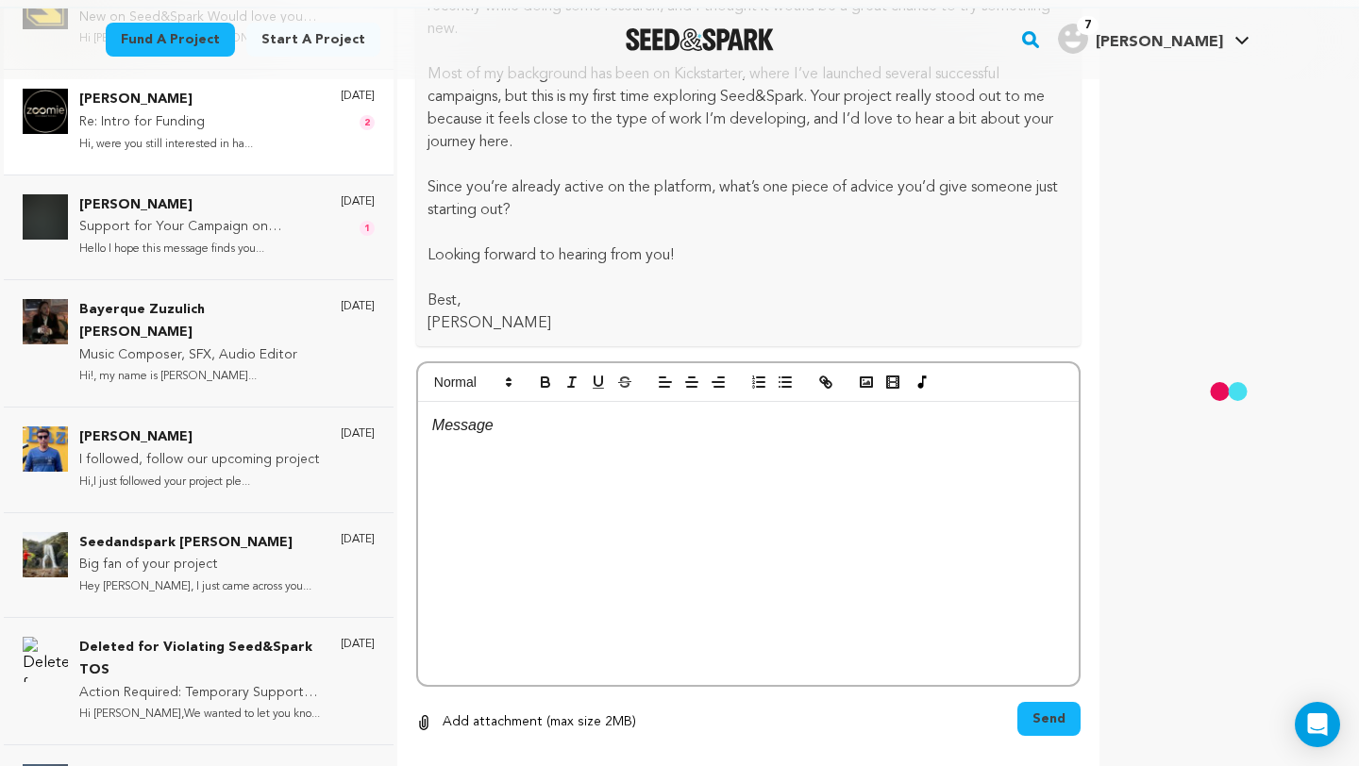
scroll to position [280, 0]
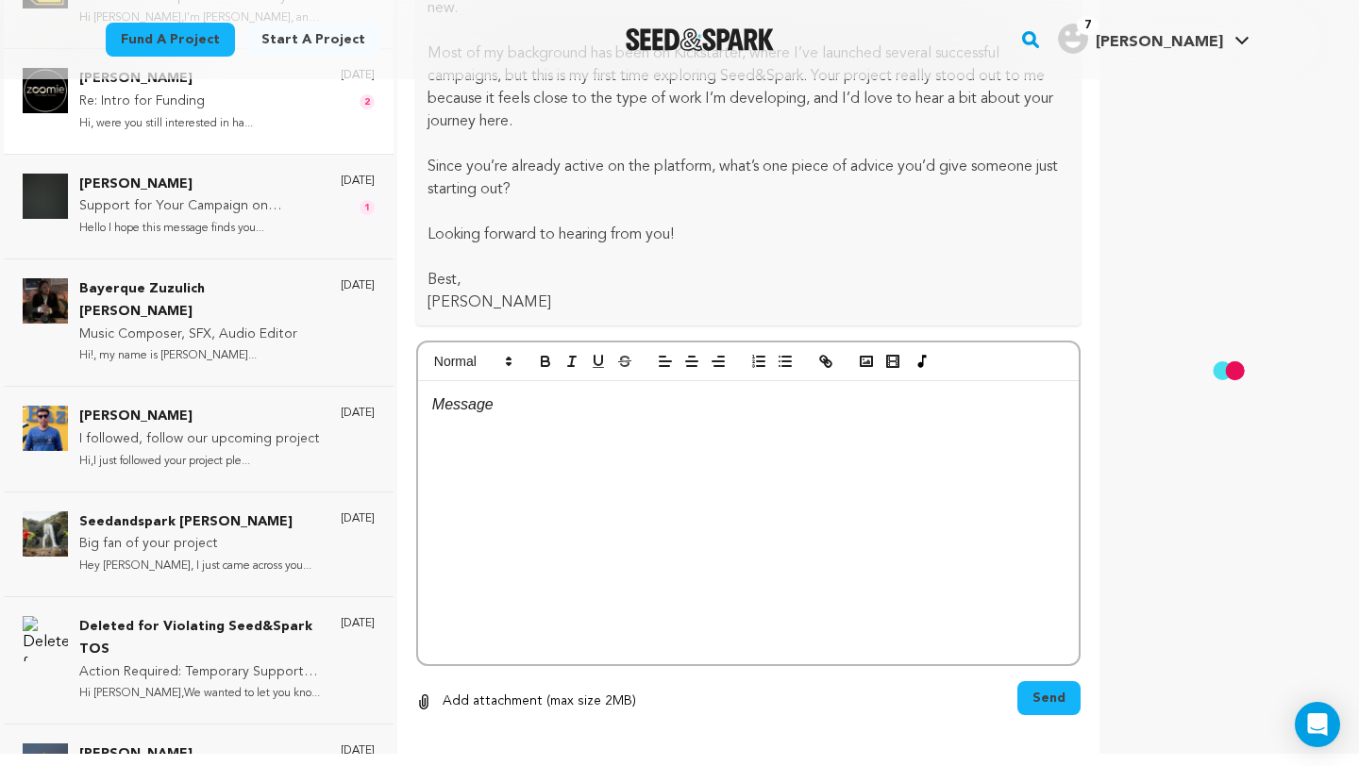
click at [324, 347] on div "Bayerque Zuzulich Duggan Music Composer, SFX, Audio Editor Hi!, my name is Dugg…" at bounding box center [199, 321] width 390 height 127
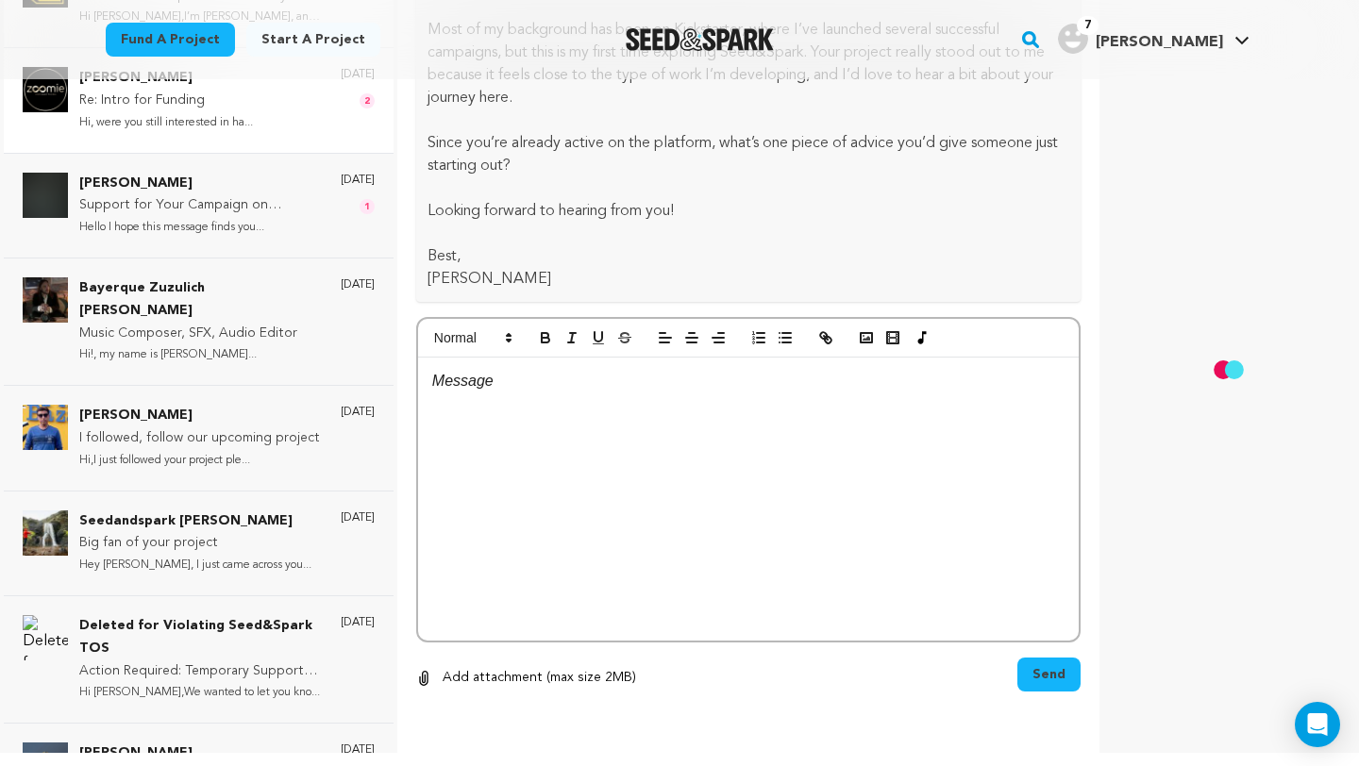
scroll to position [282, 0]
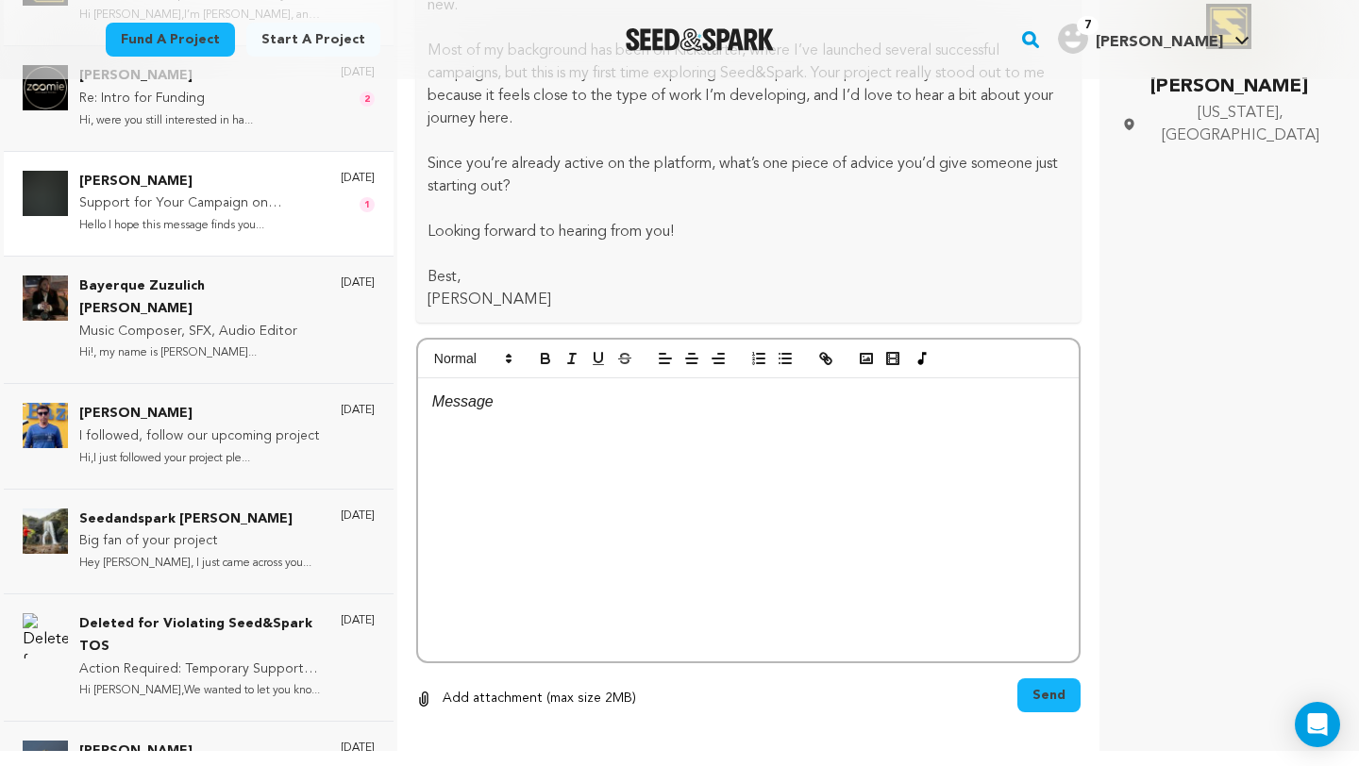
click at [342, 222] on div "5 days ago 1" at bounding box center [358, 204] width 34 height 66
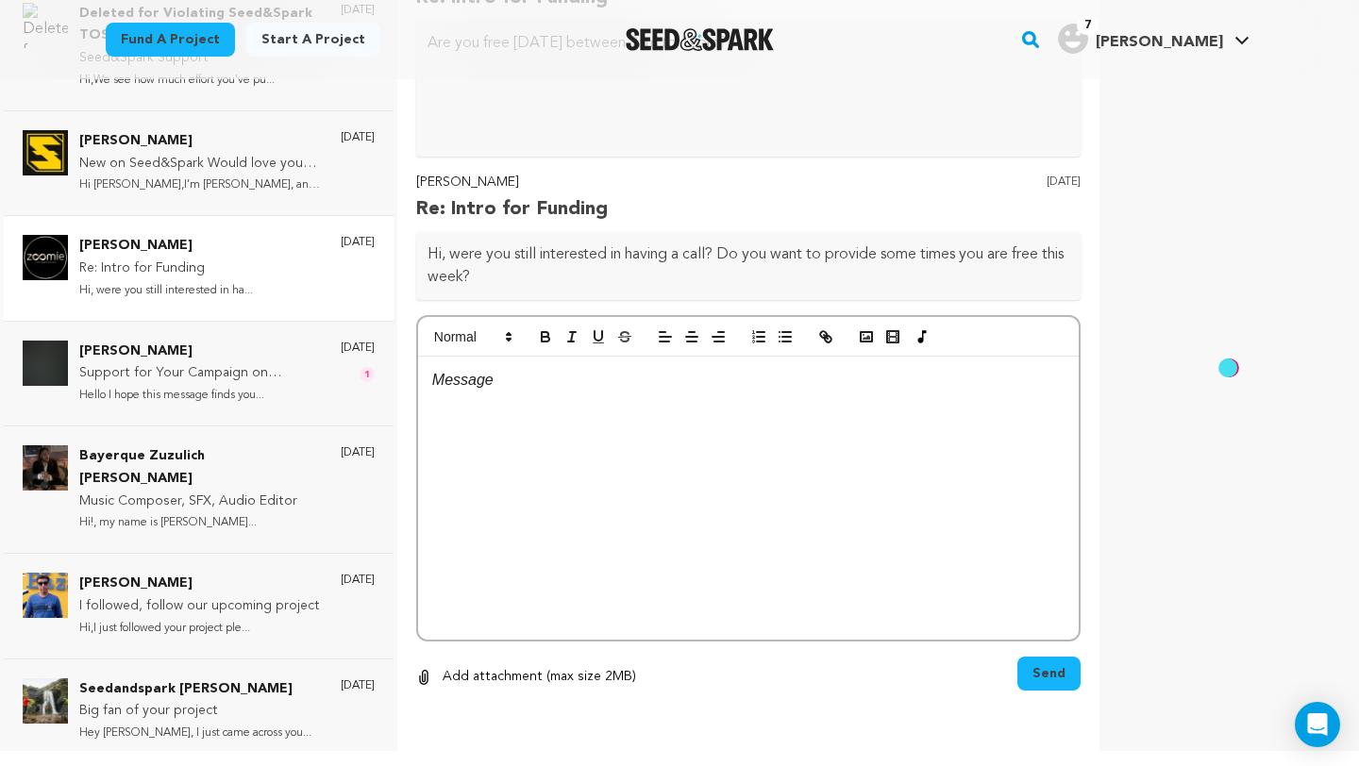
scroll to position [210, 0]
click at [349, 353] on p "5 days ago" at bounding box center [358, 349] width 34 height 15
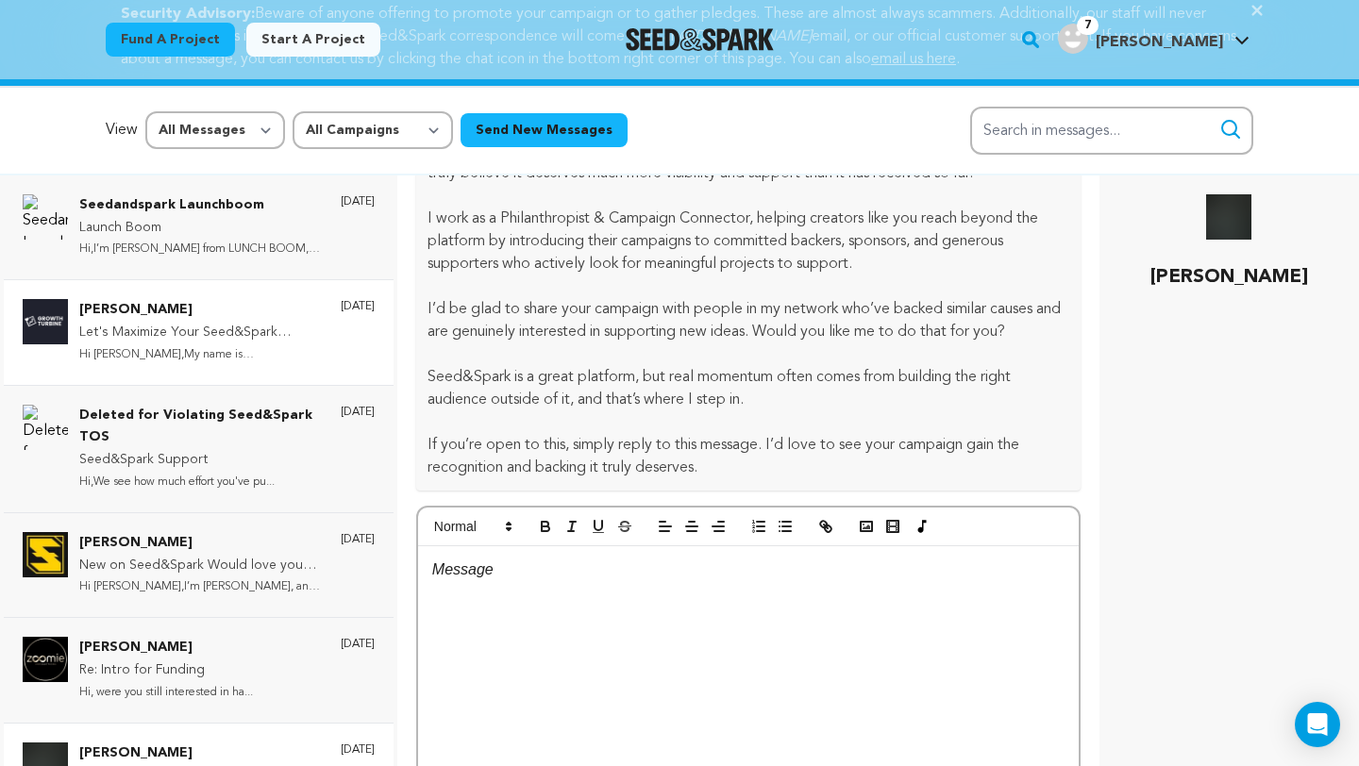
scroll to position [0, 0]
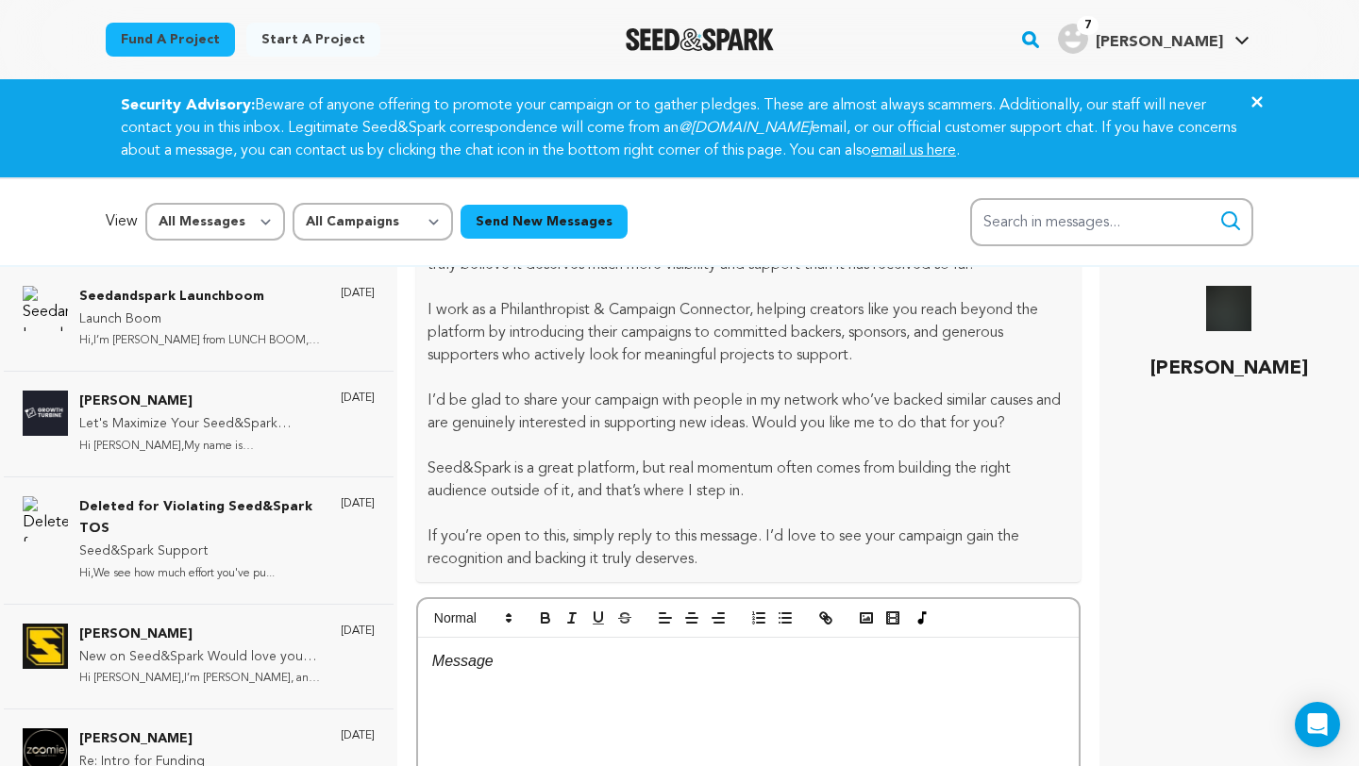
click at [747, 44] on img "Seed&Spark Homepage" at bounding box center [699, 39] width 148 height 23
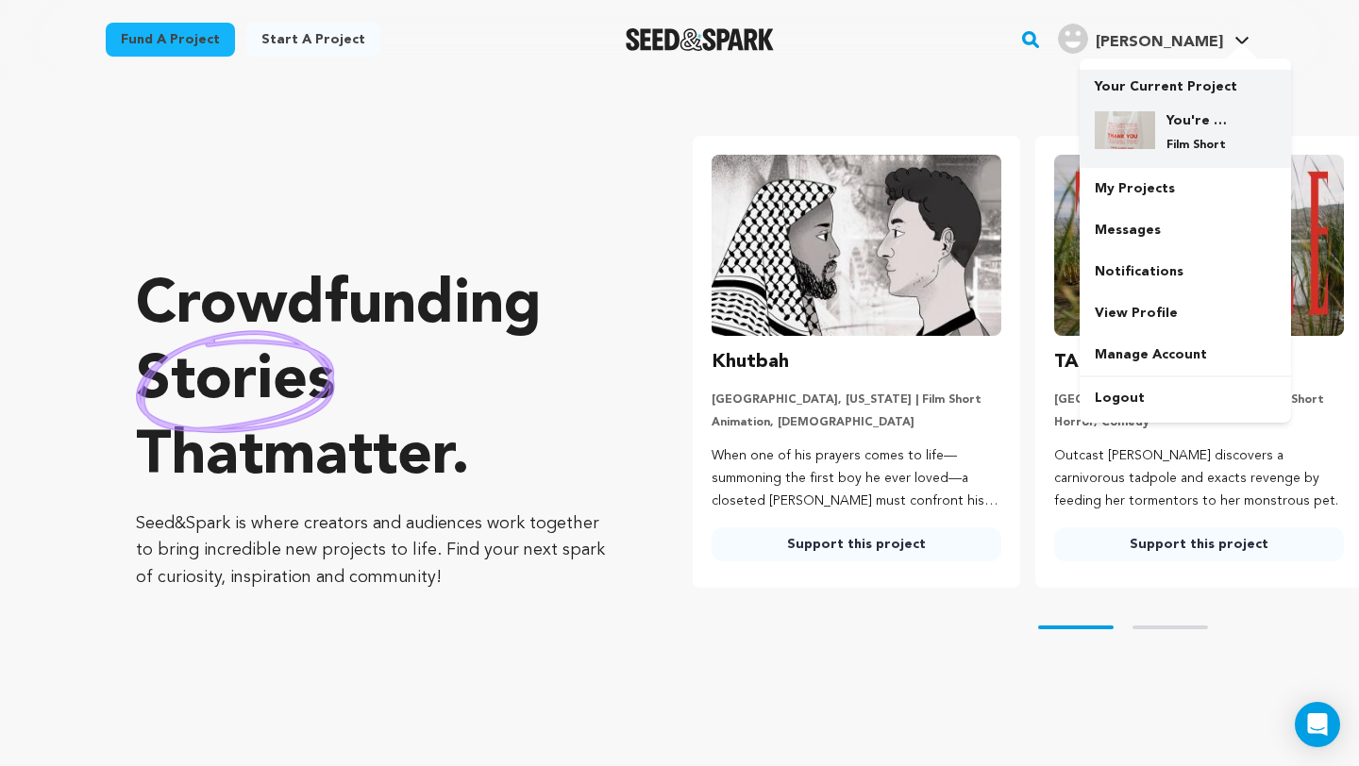
click at [1156, 121] on div "You're Welcome Film Short" at bounding box center [1200, 132] width 91 height 42
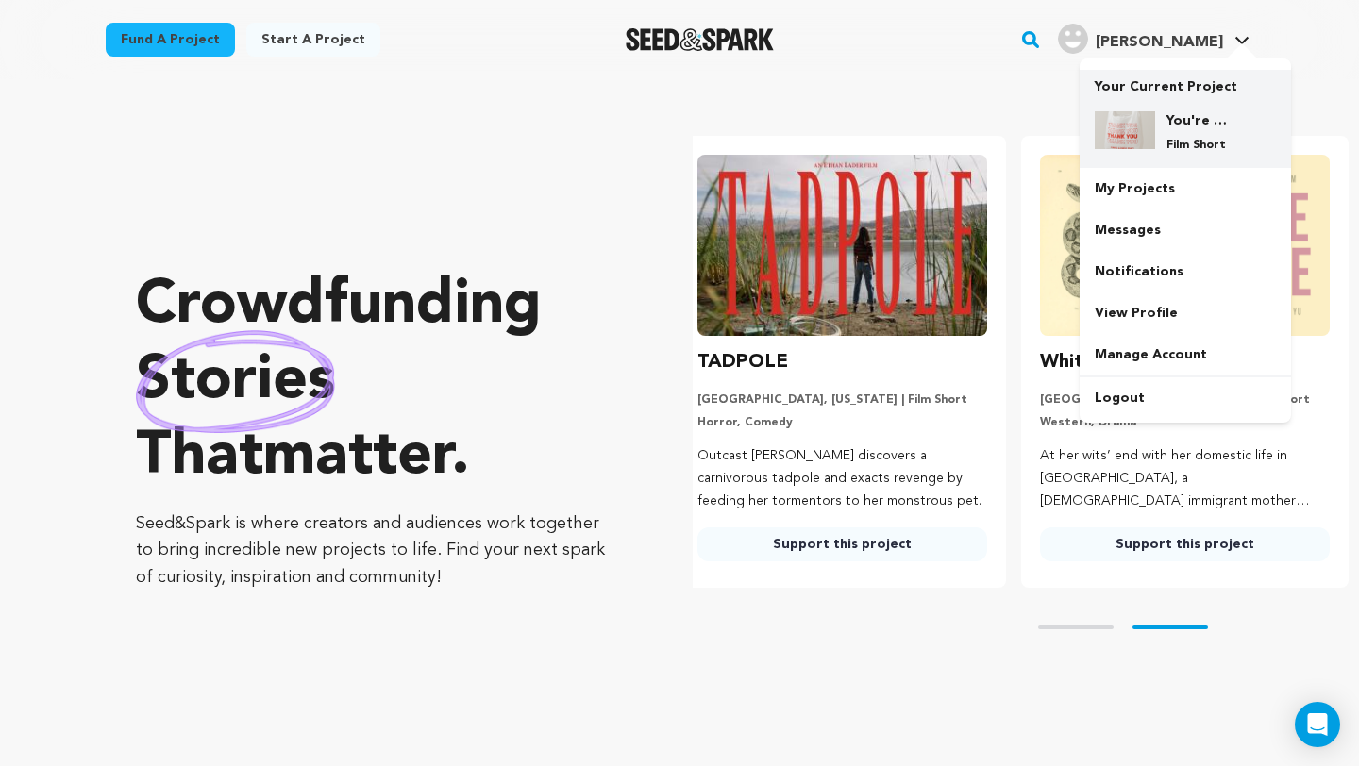
scroll to position [0, 358]
